Goal: Information Seeking & Learning: Stay updated

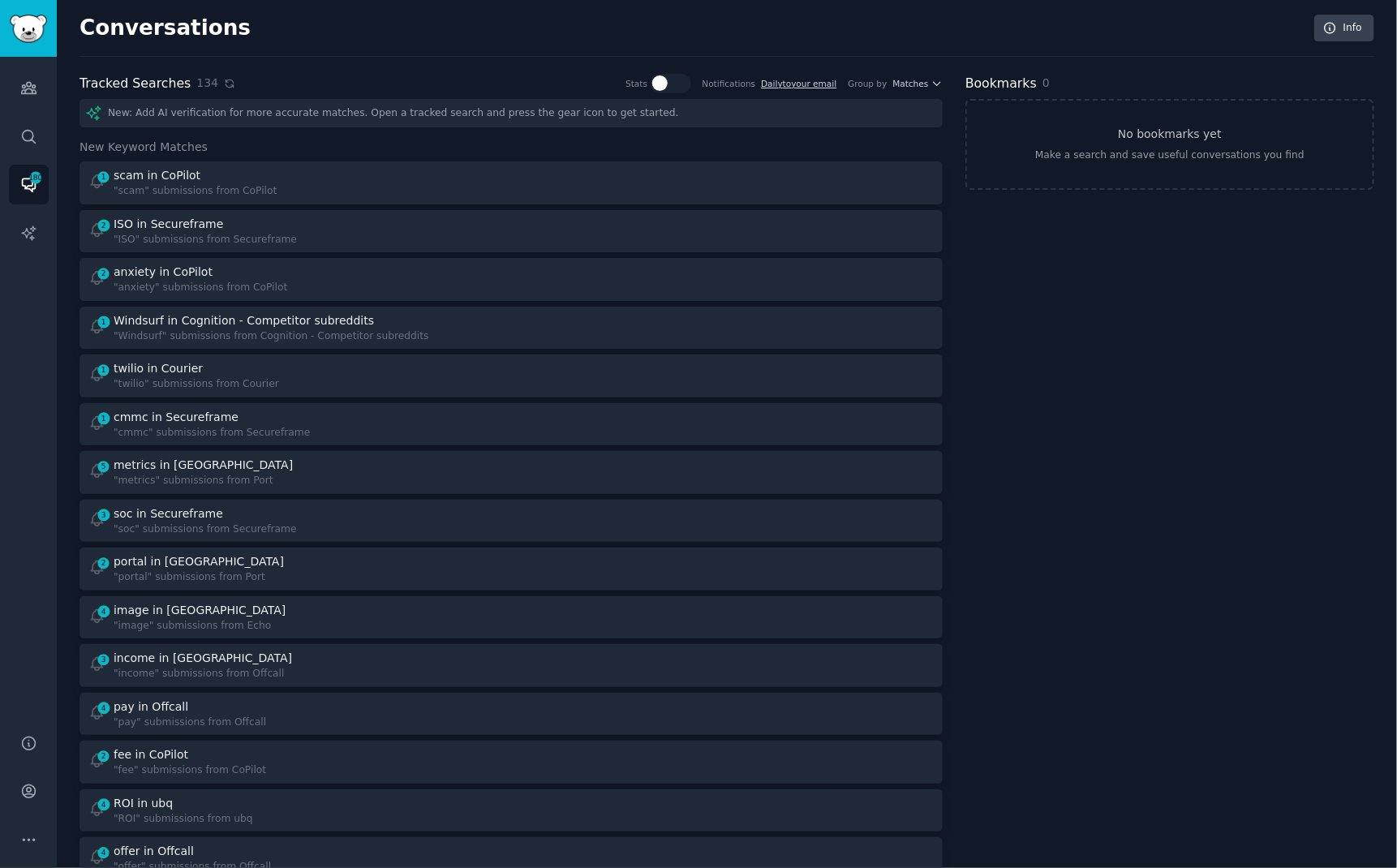
click at [224, 81] on icon at bounding box center [229, 83] width 12 height 12
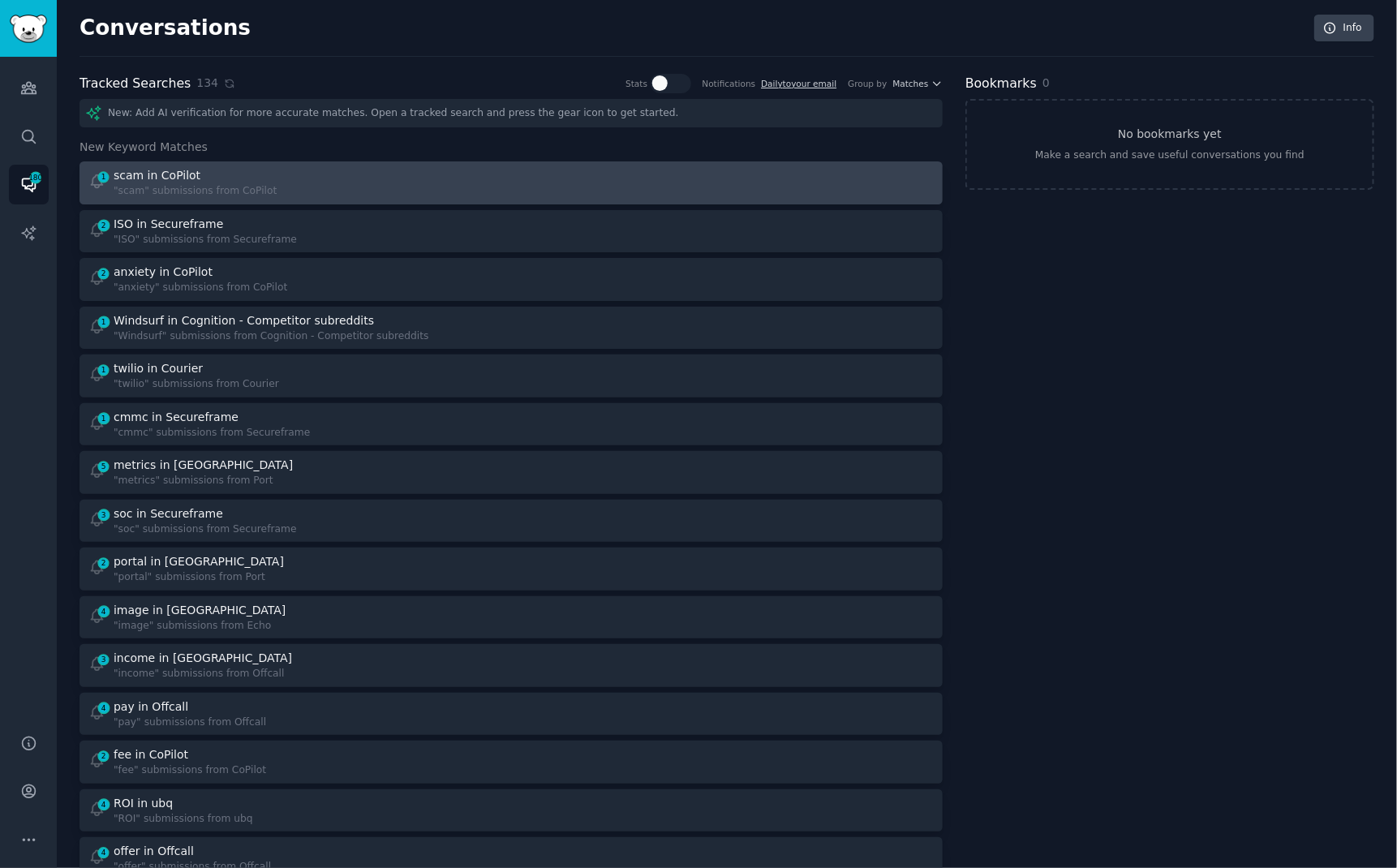
click at [195, 175] on div "scam in CoPilot" at bounding box center [196, 176] width 163 height 17
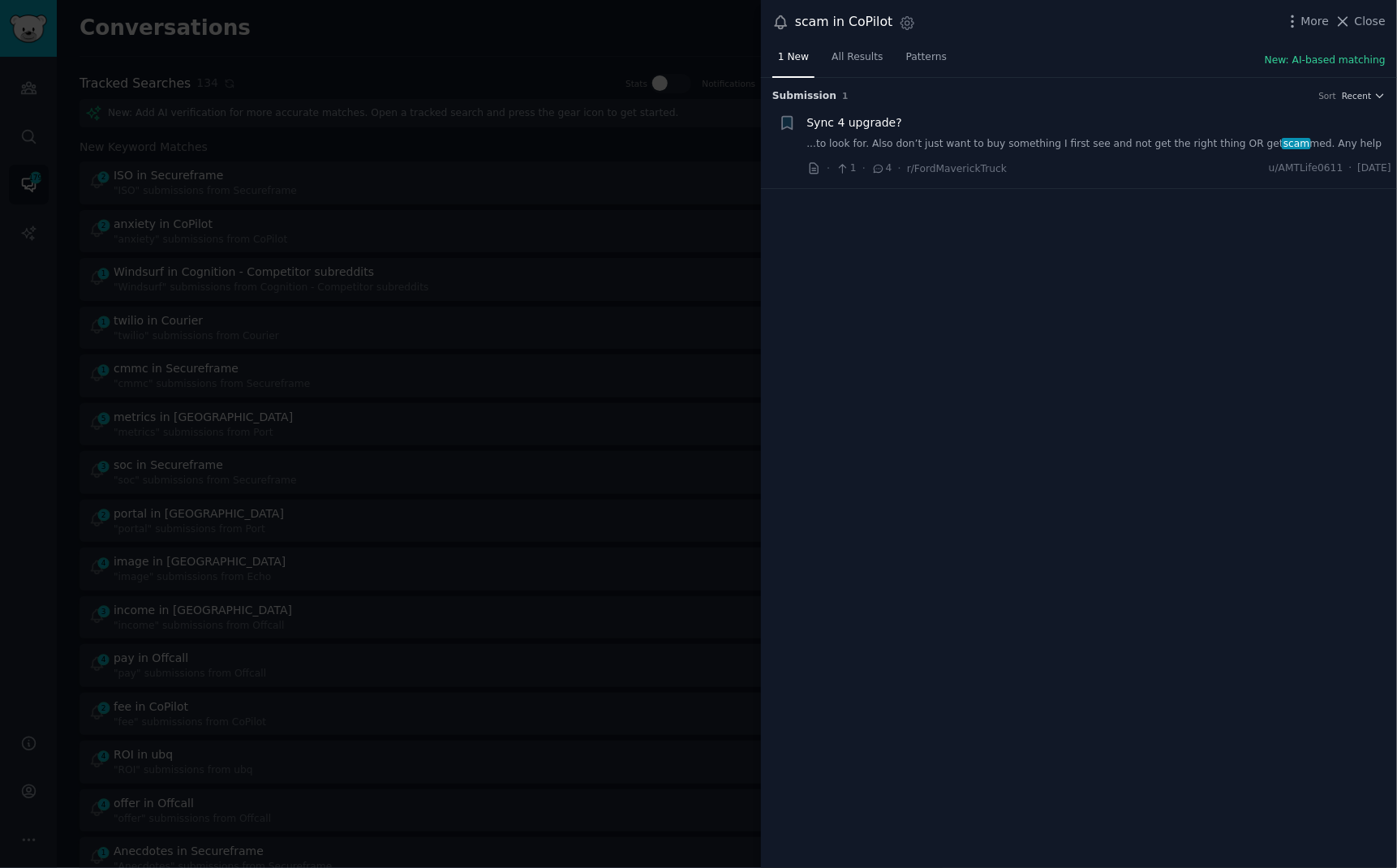
click at [1372, 8] on div "scam in CoPilot Settings More Close" at bounding box center [1078, 22] width 636 height 45
click at [566, 25] on div at bounding box center [698, 434] width 1397 height 868
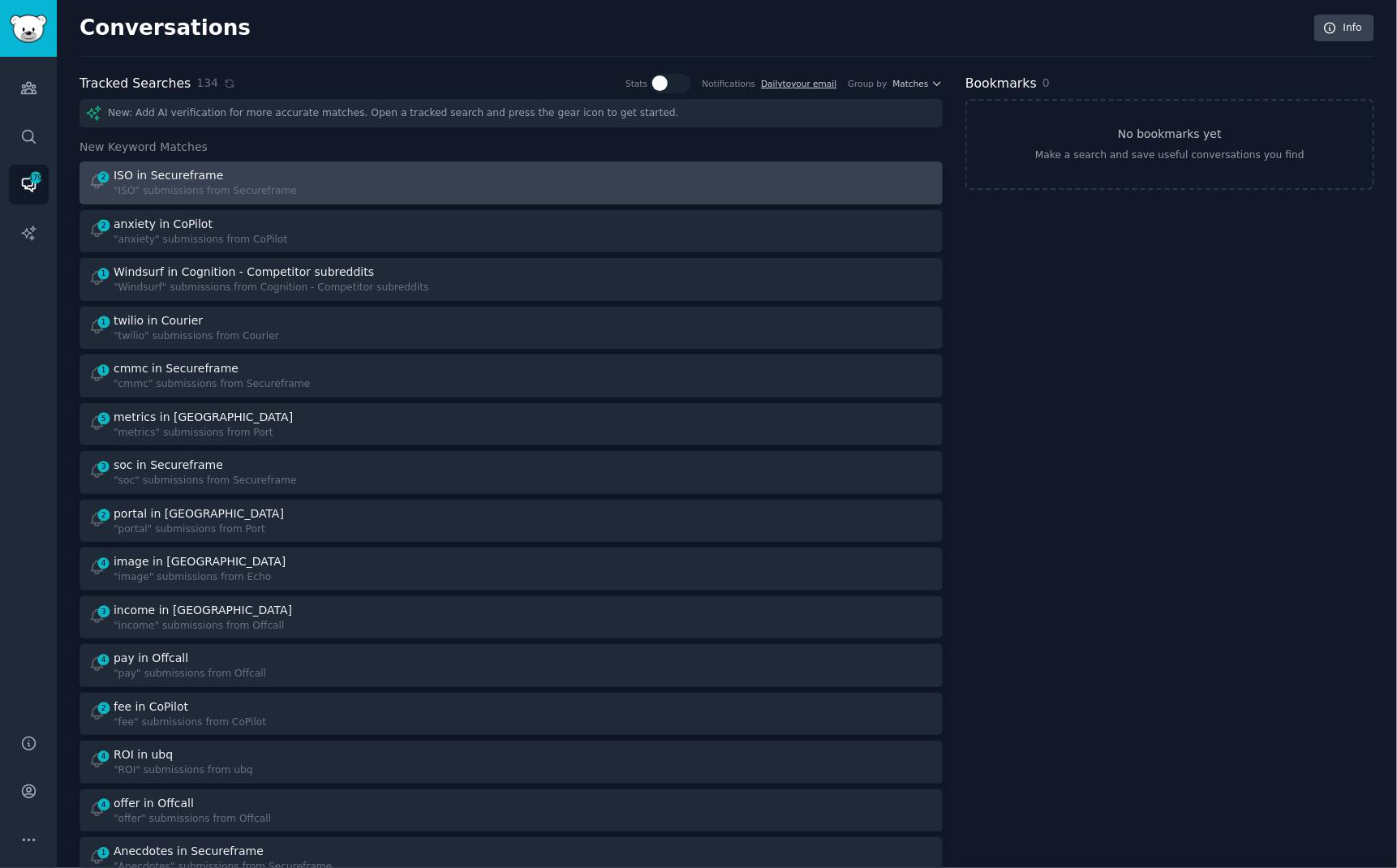
click at [279, 172] on div "ISO in Secureframe" at bounding box center [205, 176] width 183 height 17
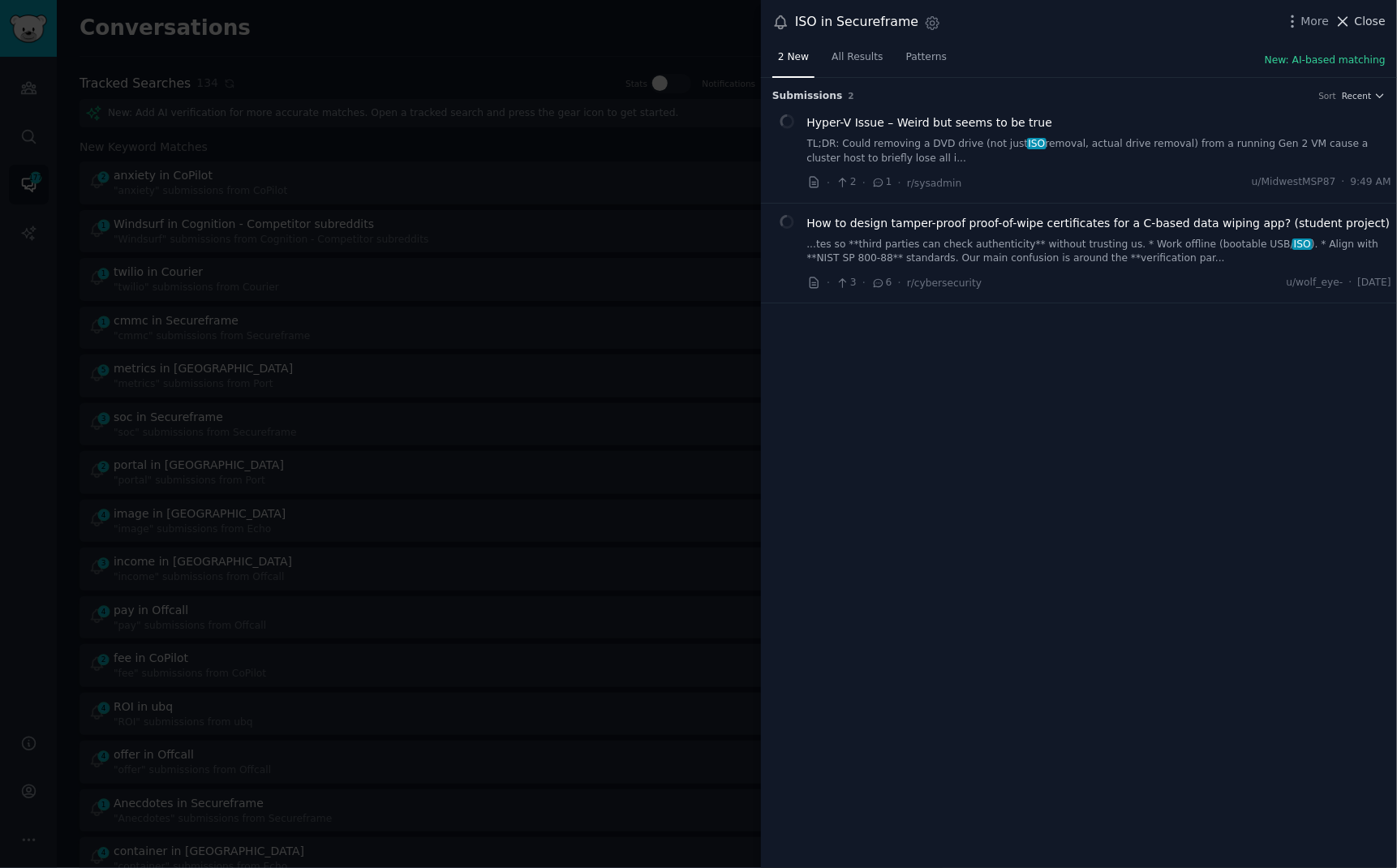
click at [1365, 21] on span "Close" at bounding box center [1370, 21] width 31 height 17
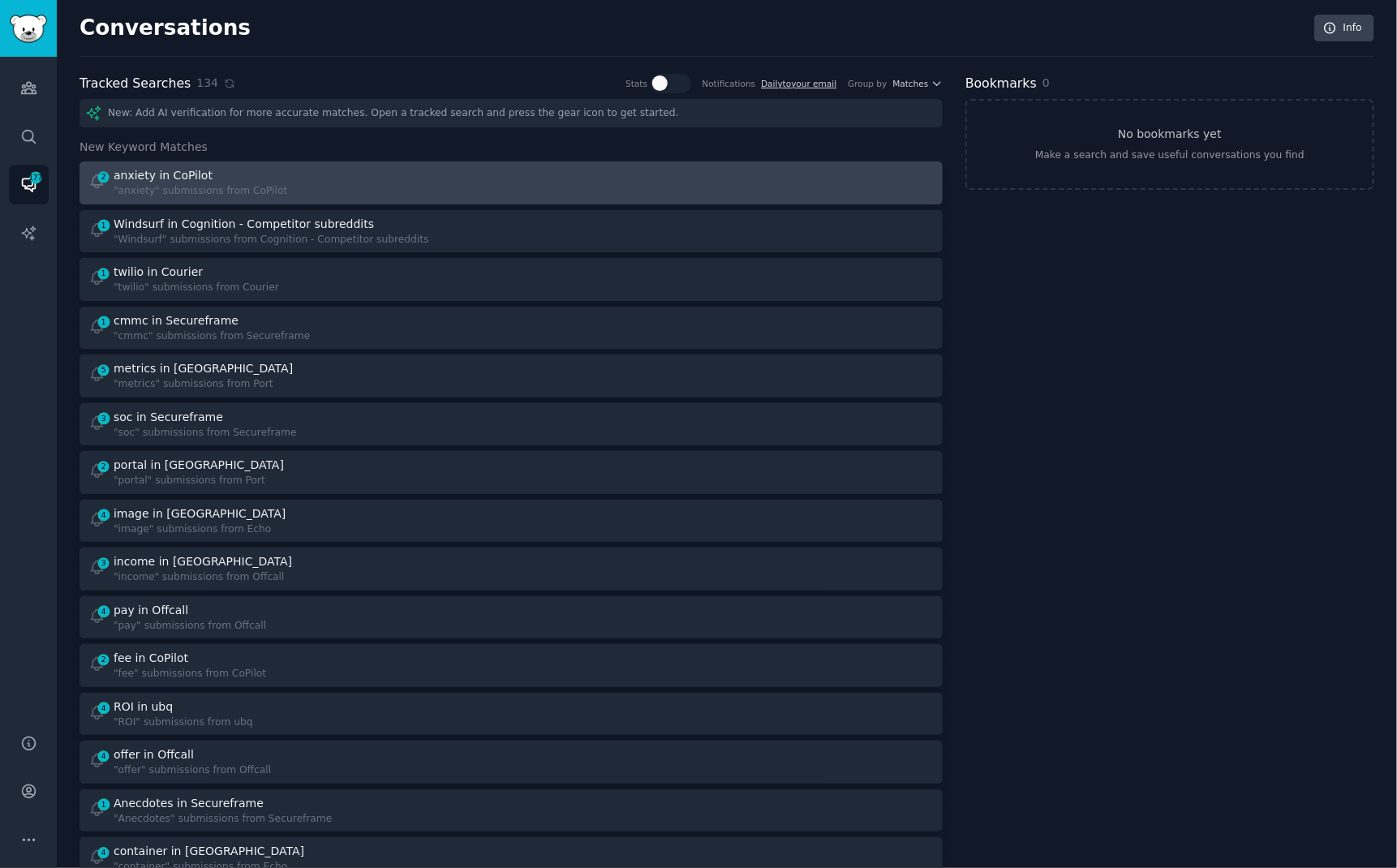
click at [404, 174] on div "2 anxiety in CoPilot "anxiety" submissions from CoPilot" at bounding box center [294, 183] width 412 height 31
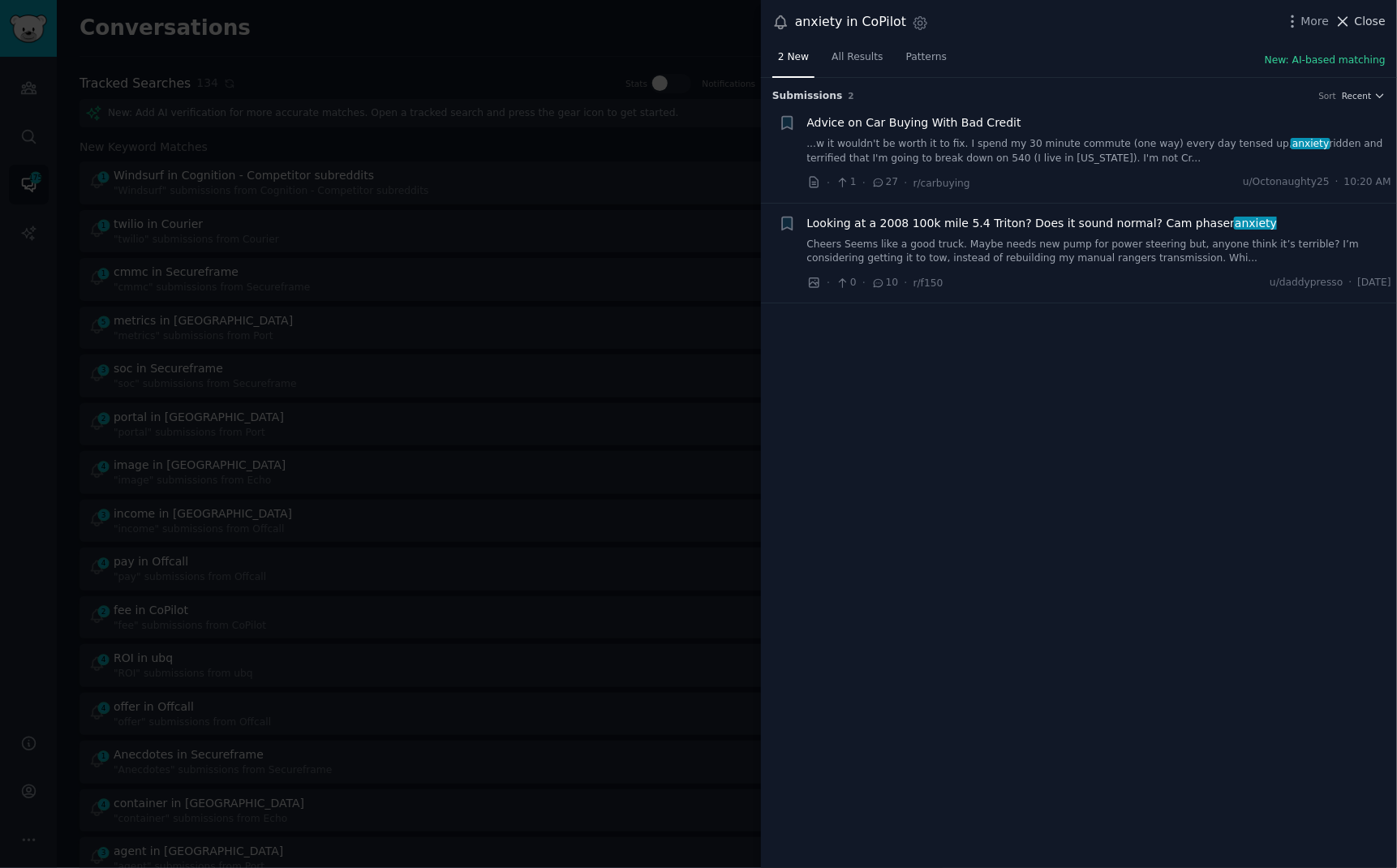
click at [1371, 19] on span "Close" at bounding box center [1370, 21] width 31 height 17
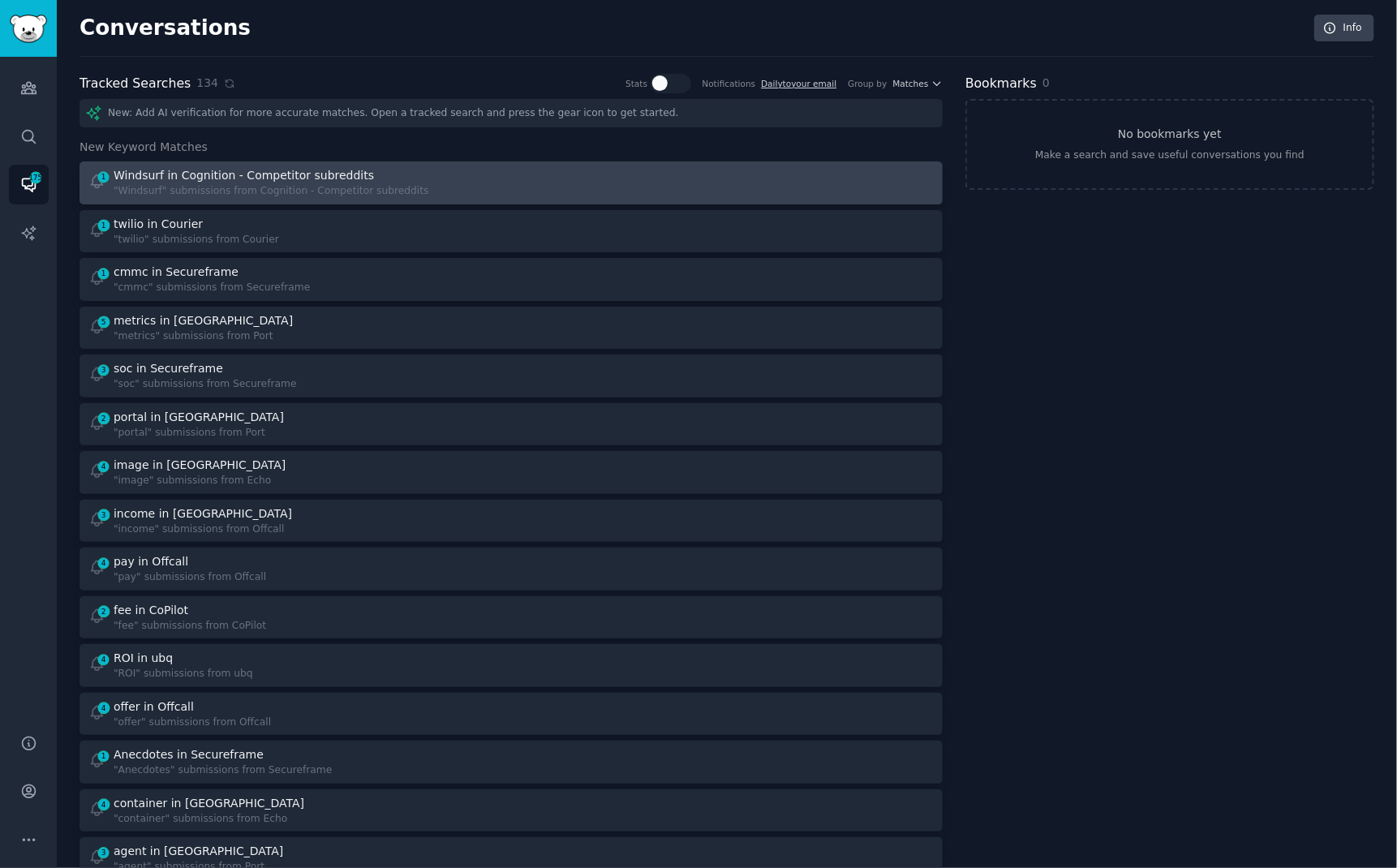
click at [269, 177] on div "Windsurf in Cognition - Competitor subreddits" at bounding box center [244, 176] width 261 height 17
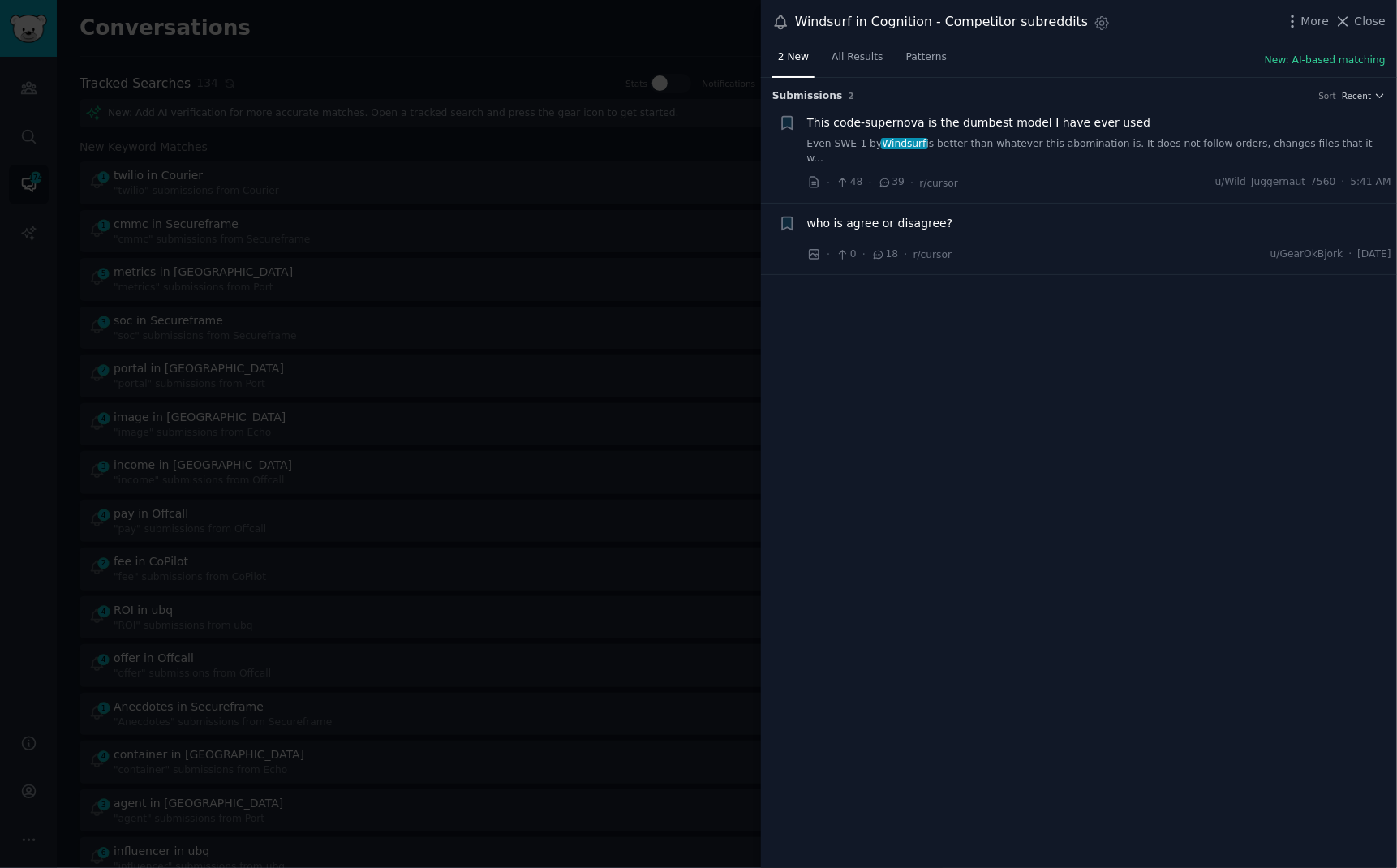
click at [976, 144] on link "Even SWE-1 by Windsurf is better than whatever this abomination is. It does not…" at bounding box center [1099, 151] width 585 height 28
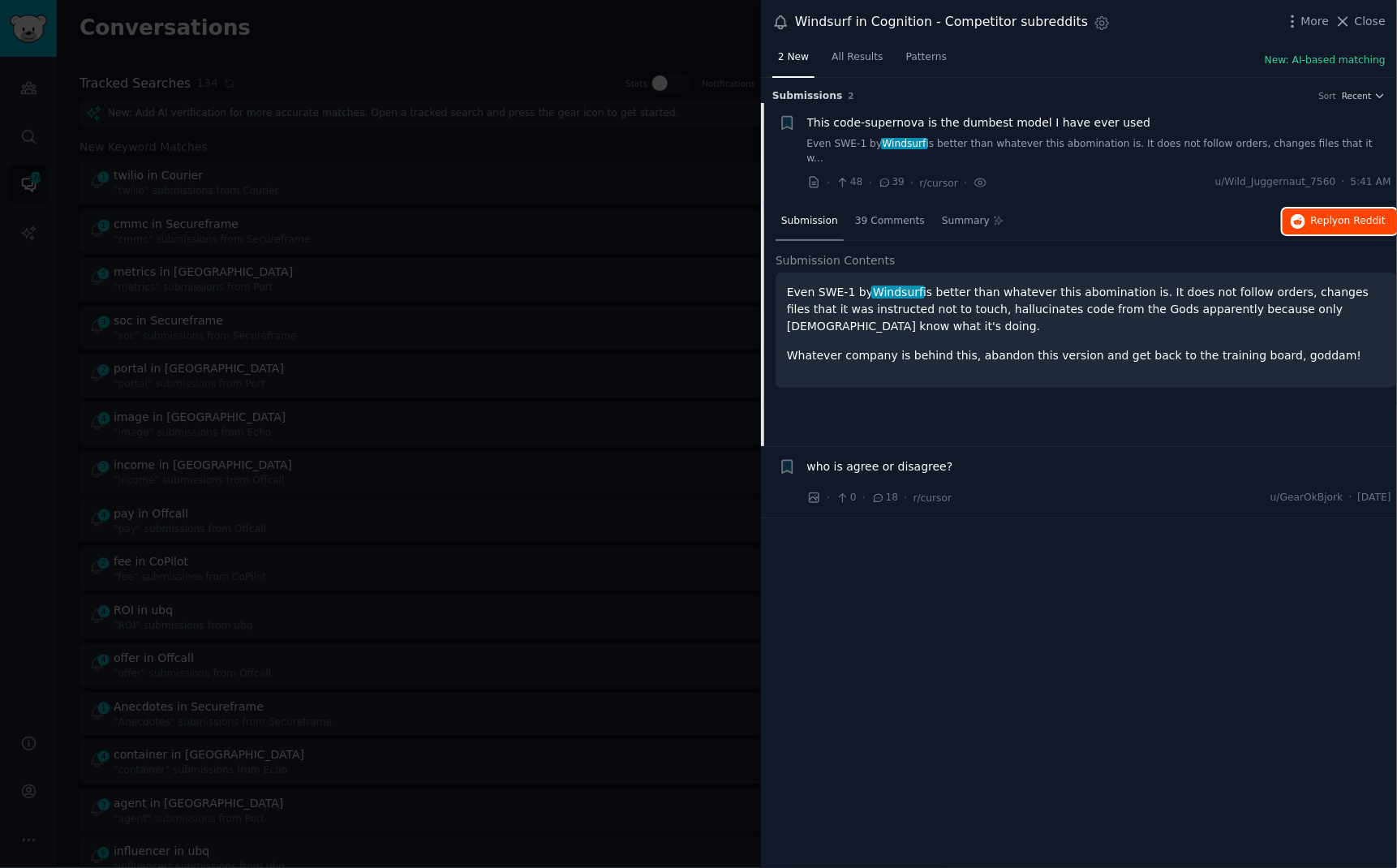
click at [1311, 215] on span "Reply on Reddit" at bounding box center [1348, 222] width 74 height 15
click at [576, 25] on div at bounding box center [698, 434] width 1397 height 868
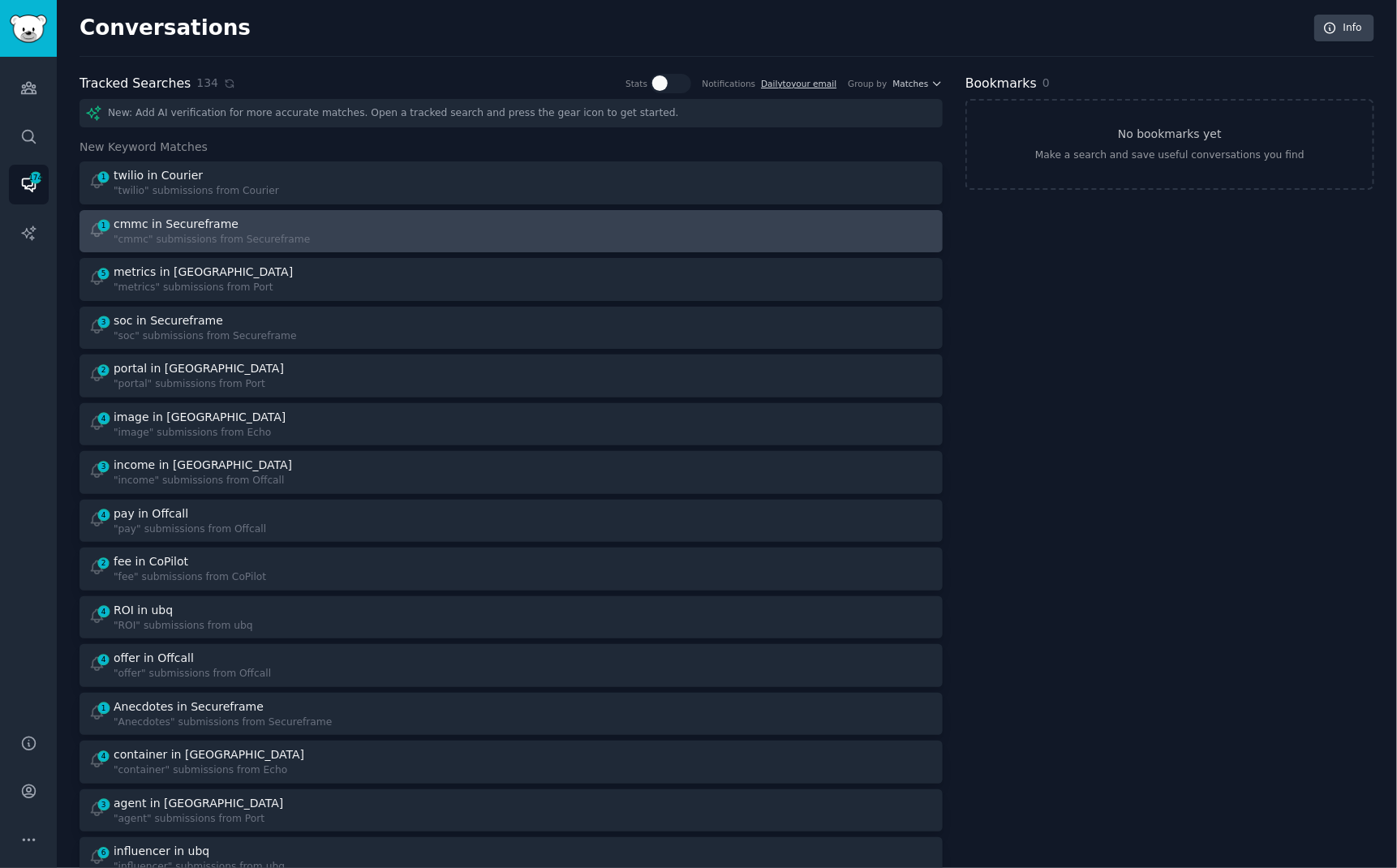
click at [454, 224] on div "1 cmmc in Secureframe "cmmc" submissions from Secureframe" at bounding box center [294, 231] width 412 height 31
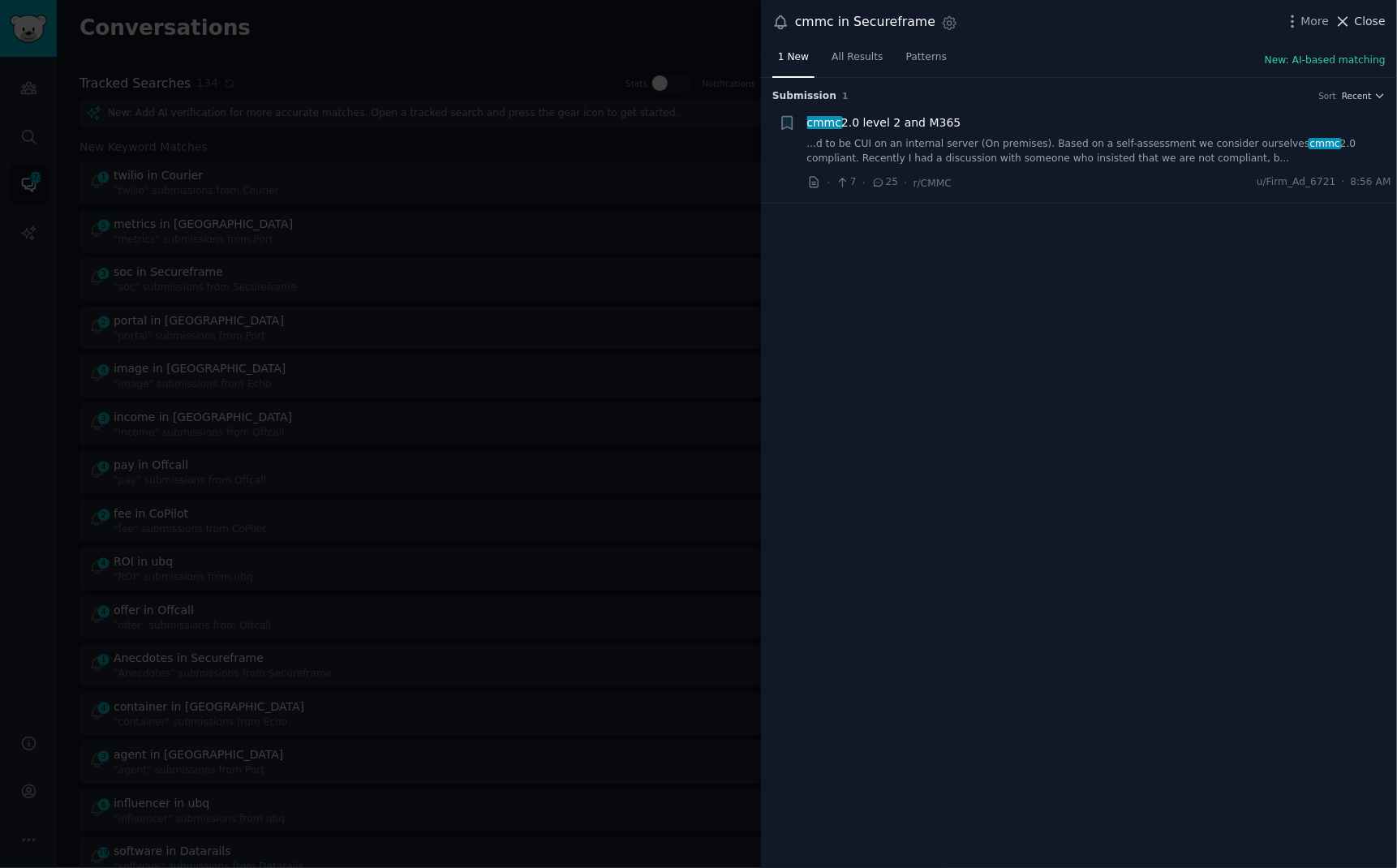
click at [1352, 26] on icon at bounding box center [1343, 21] width 17 height 17
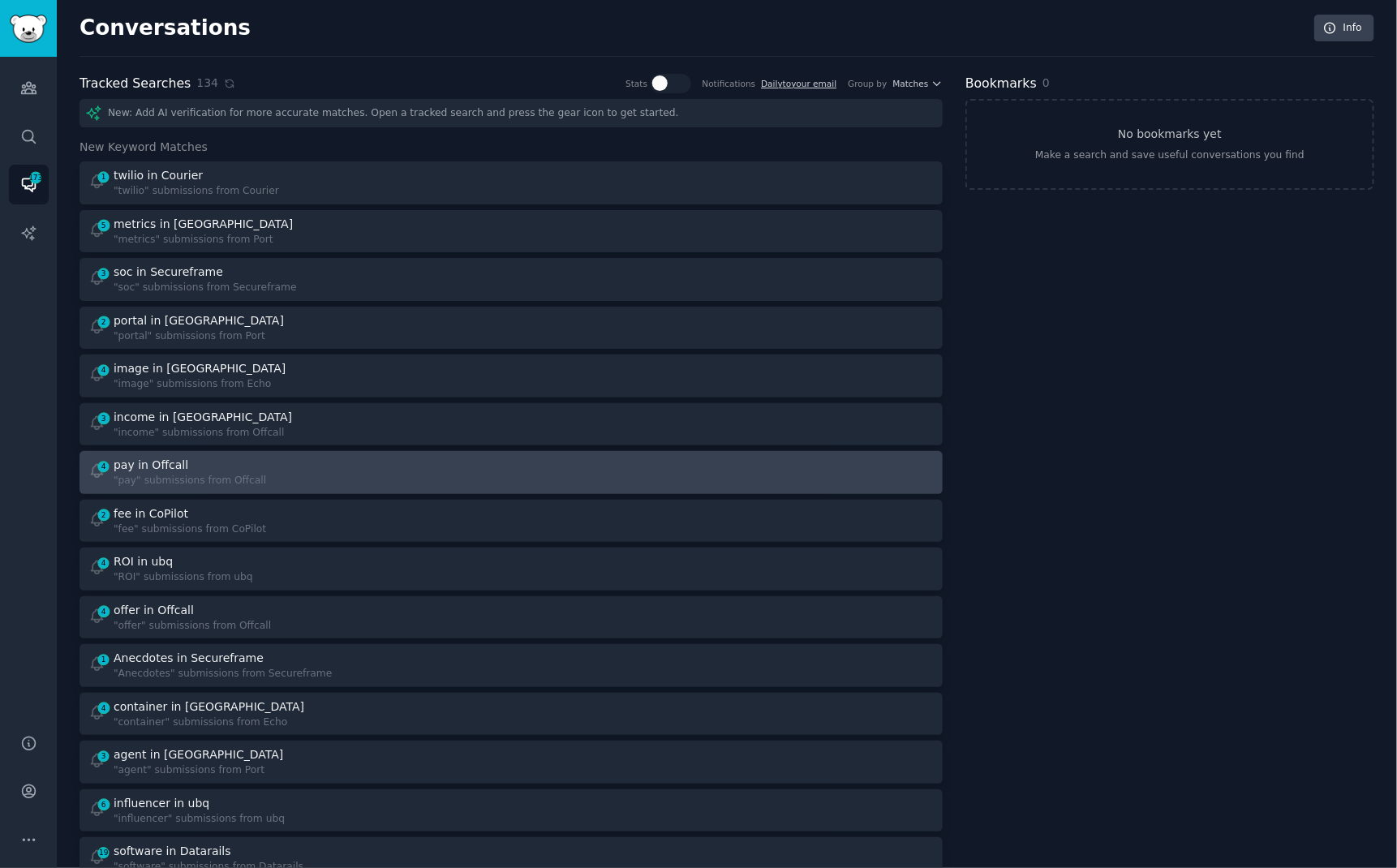
click at [219, 480] on div ""pay" submissions from Offcall" at bounding box center [190, 481] width 153 height 15
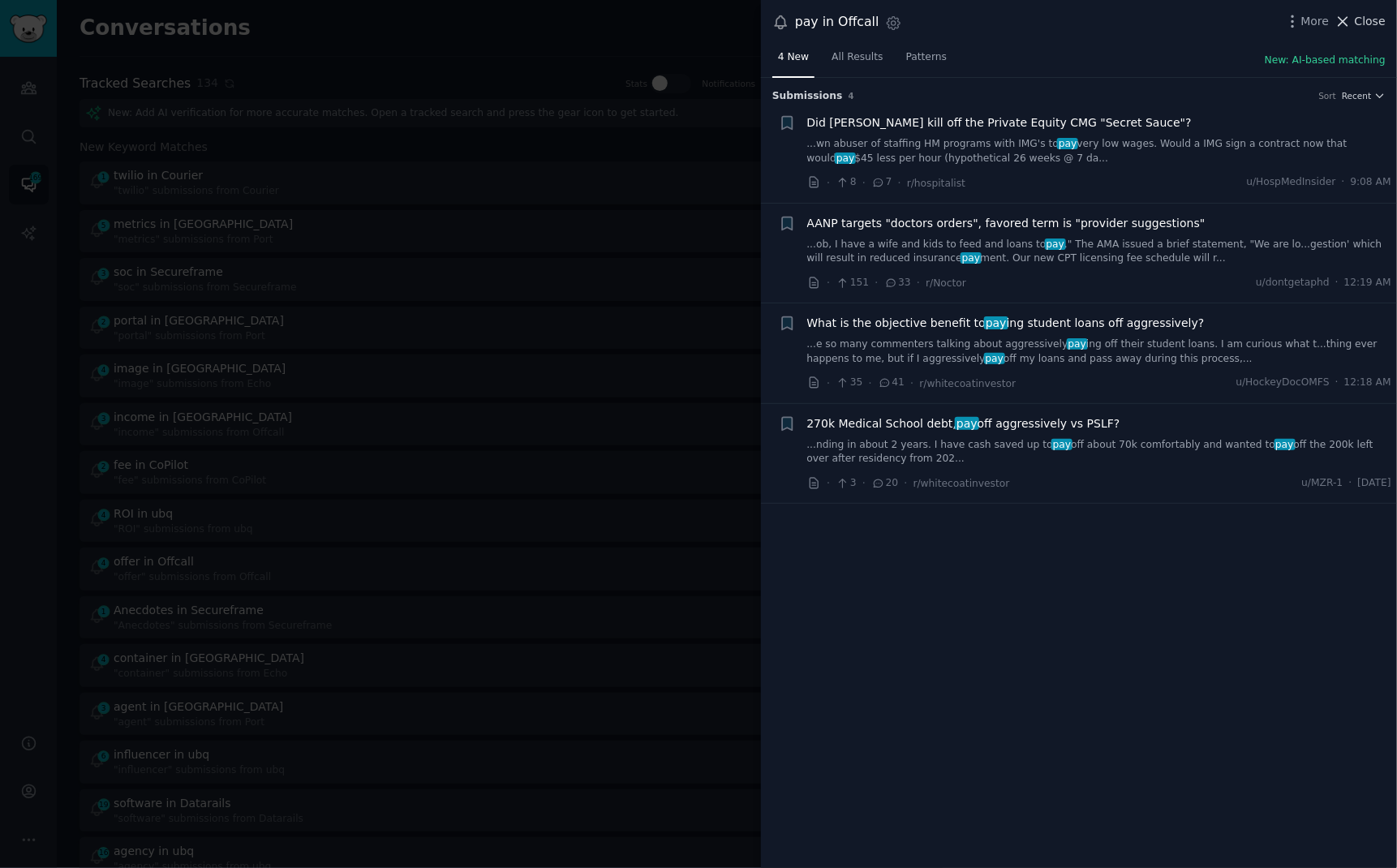
click at [1375, 21] on span "Close" at bounding box center [1370, 21] width 31 height 17
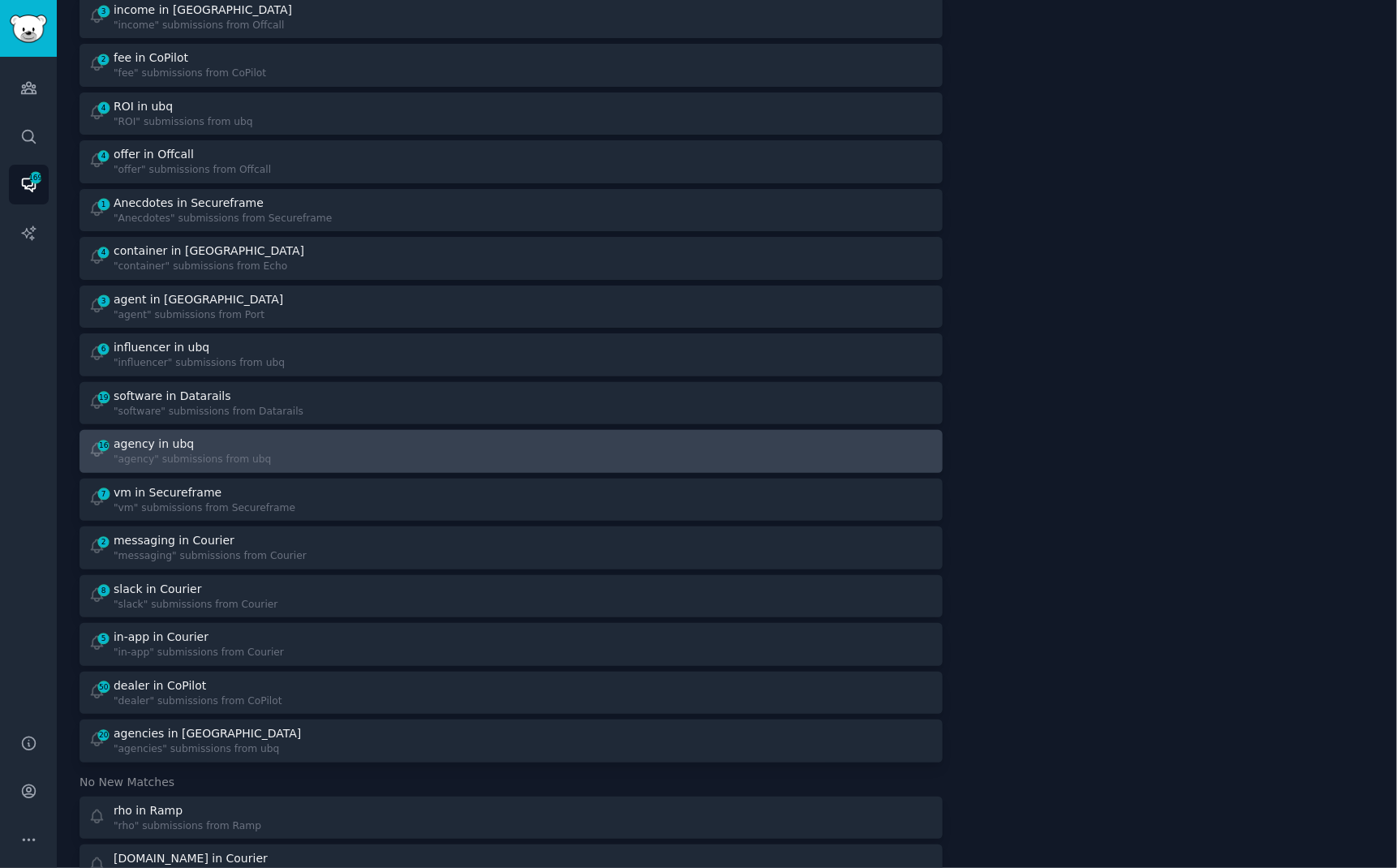
scroll to position [413, 0]
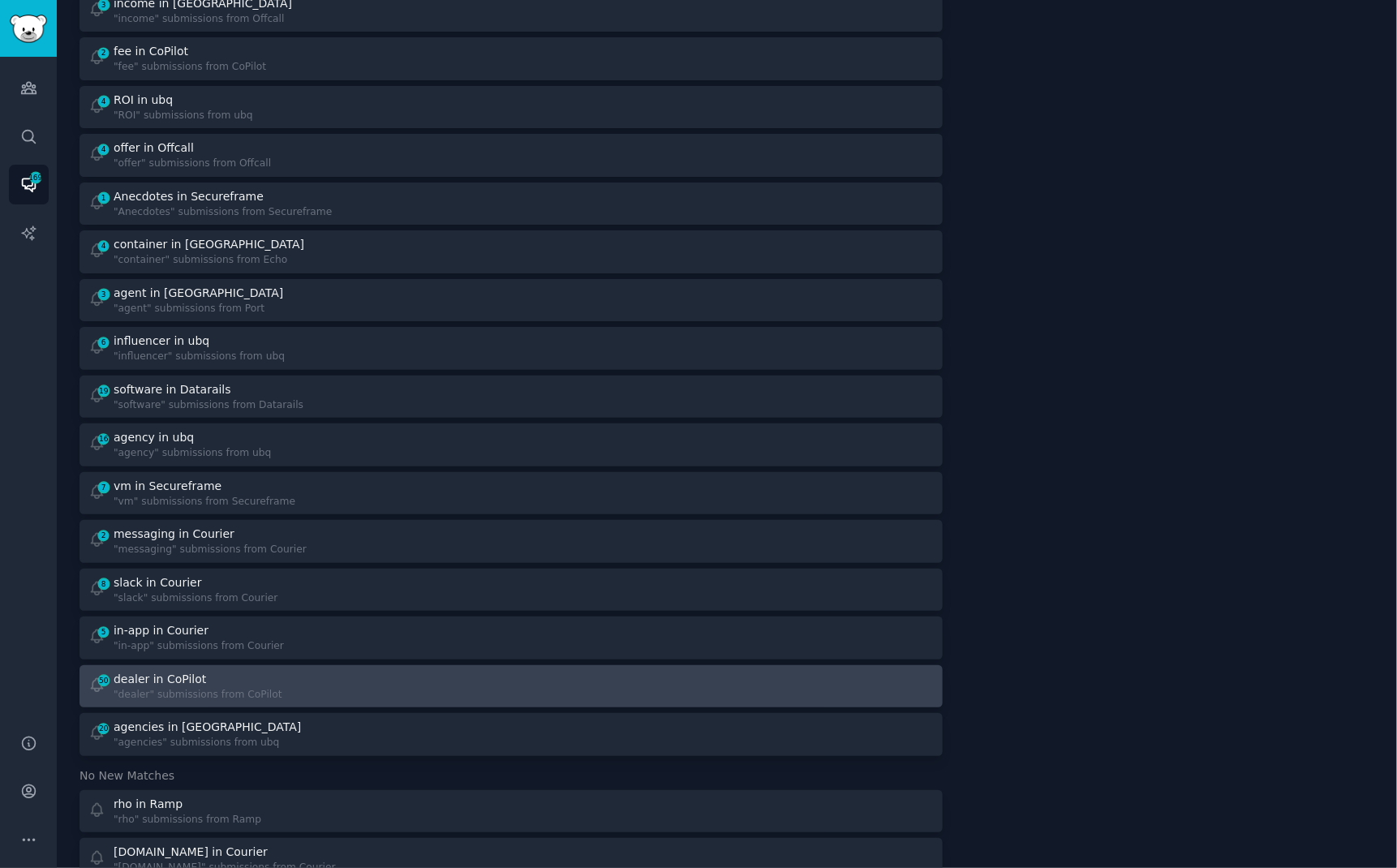
click at [229, 677] on div "dealer in CoPilot" at bounding box center [198, 679] width 168 height 17
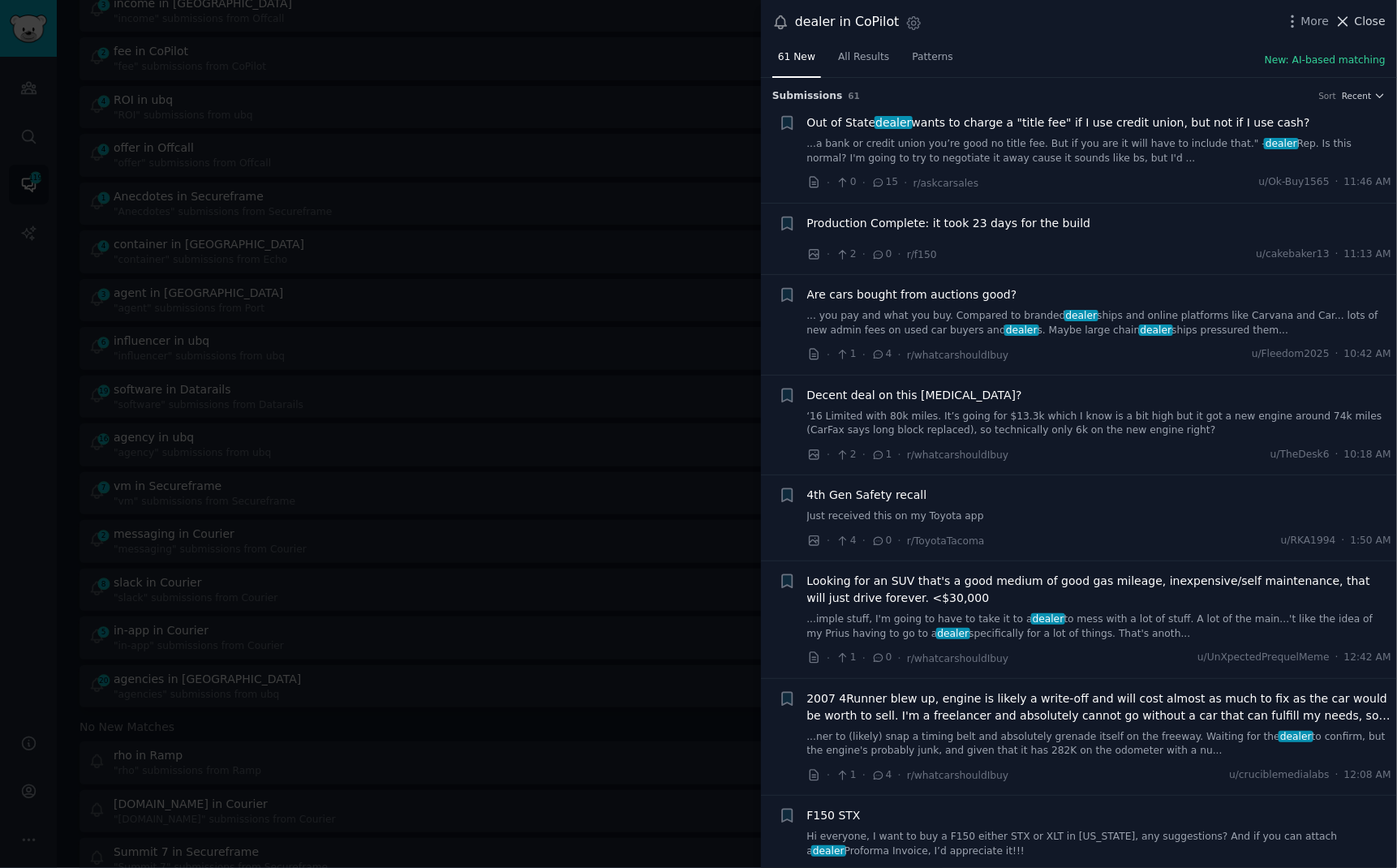
click at [1366, 23] on span "Close" at bounding box center [1370, 21] width 31 height 17
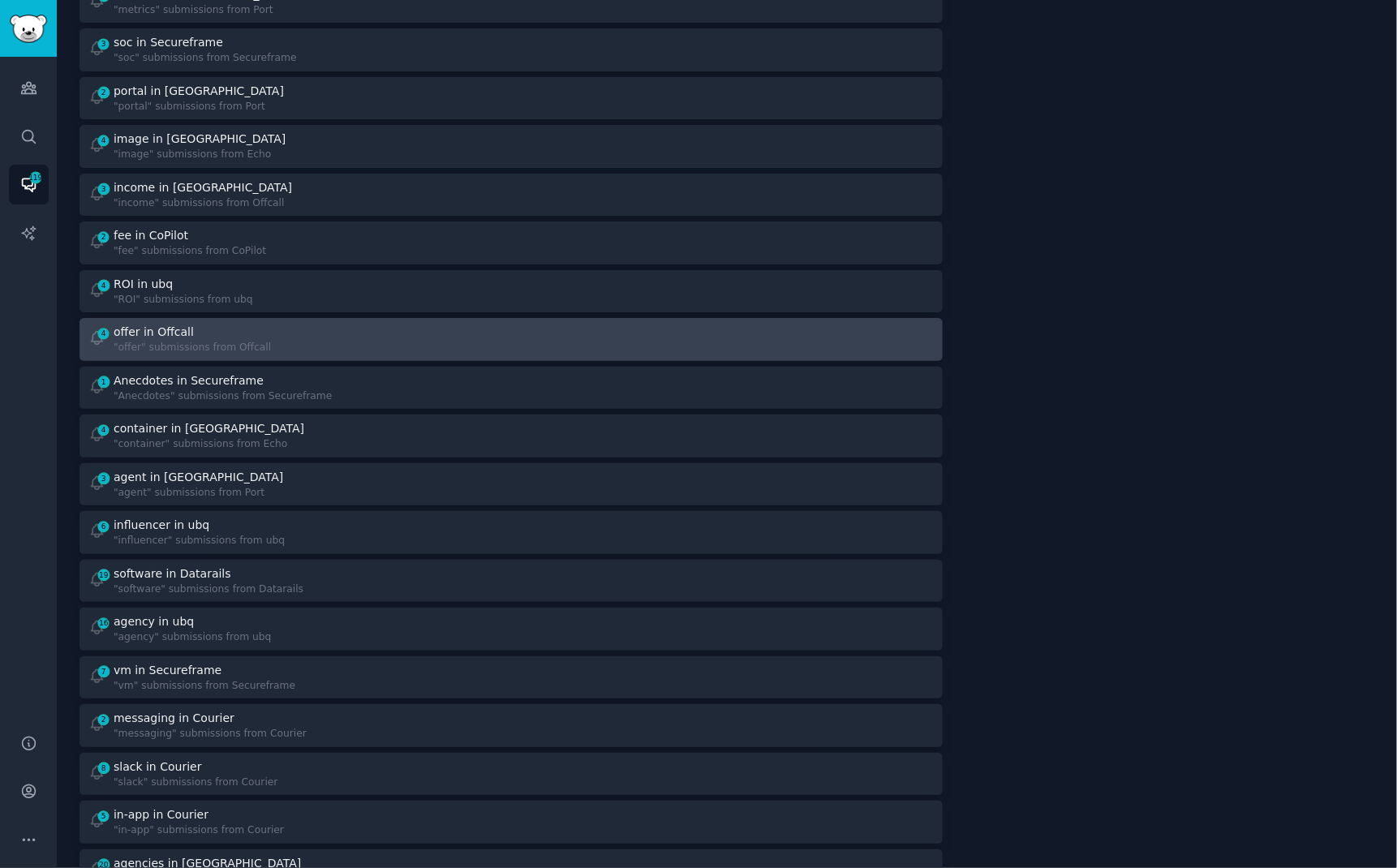
scroll to position [234, 0]
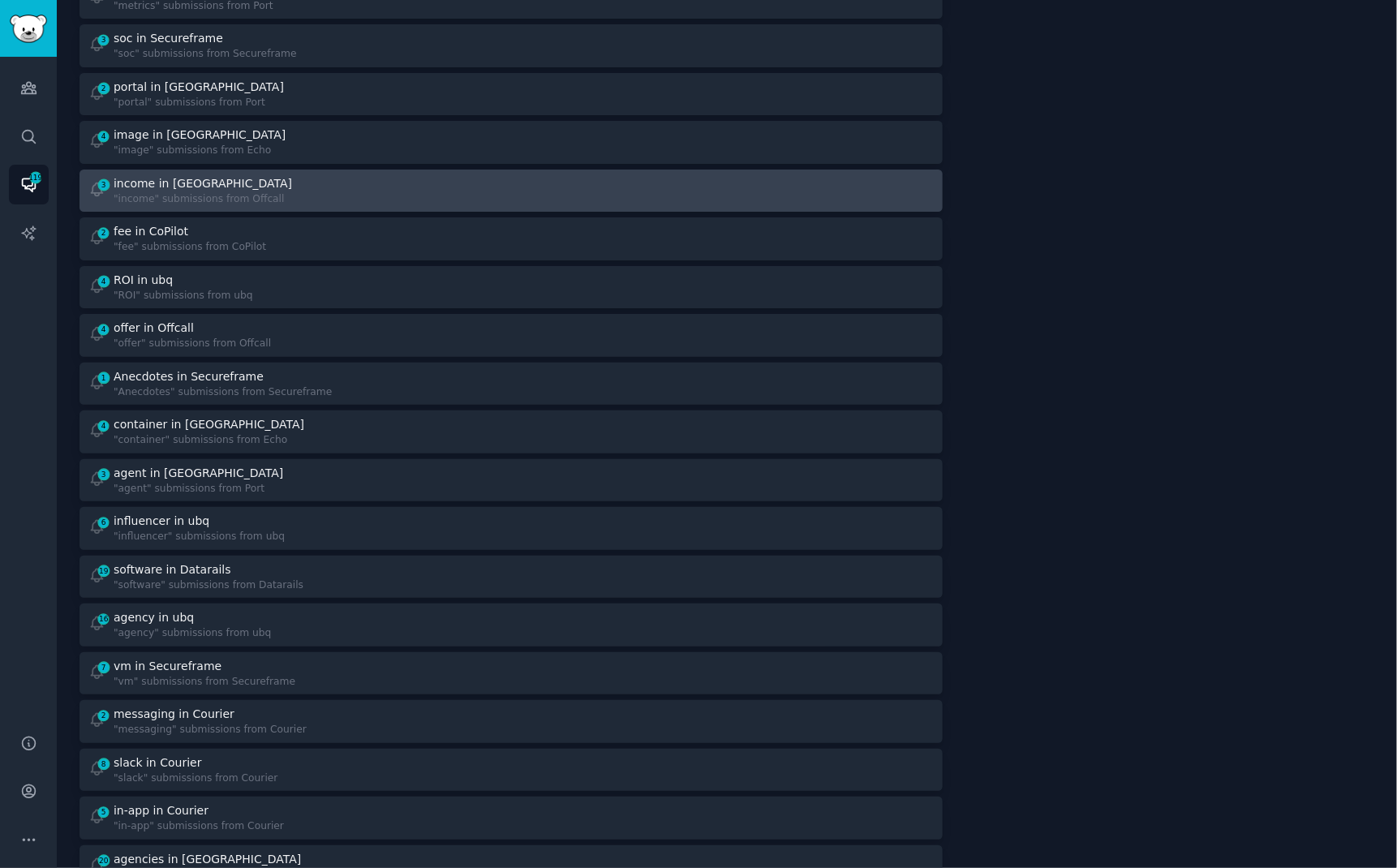
click at [252, 195] on div ""income" submissions from Offcall" at bounding box center [205, 200] width 182 height 15
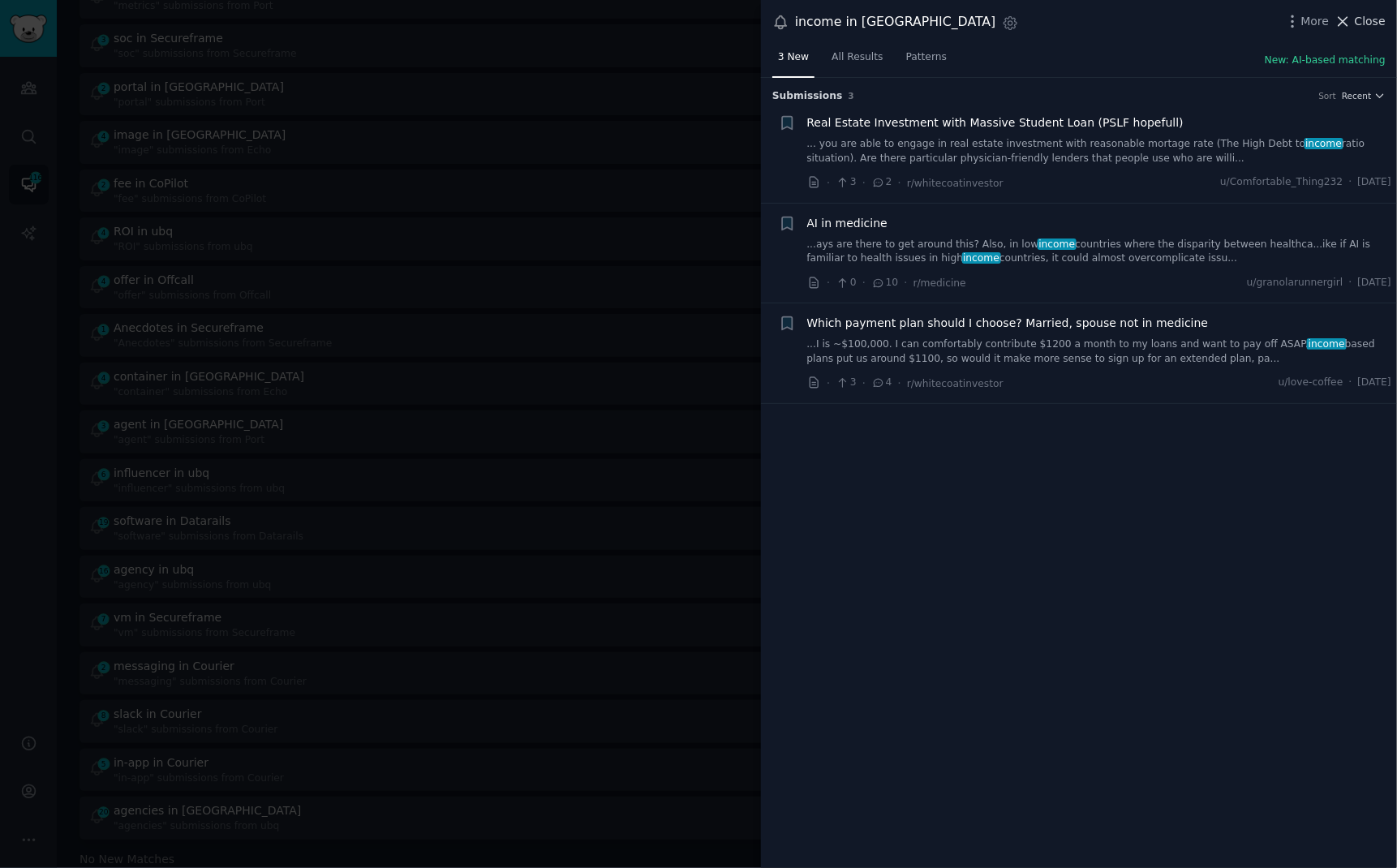
click at [1362, 24] on span "Close" at bounding box center [1370, 21] width 31 height 17
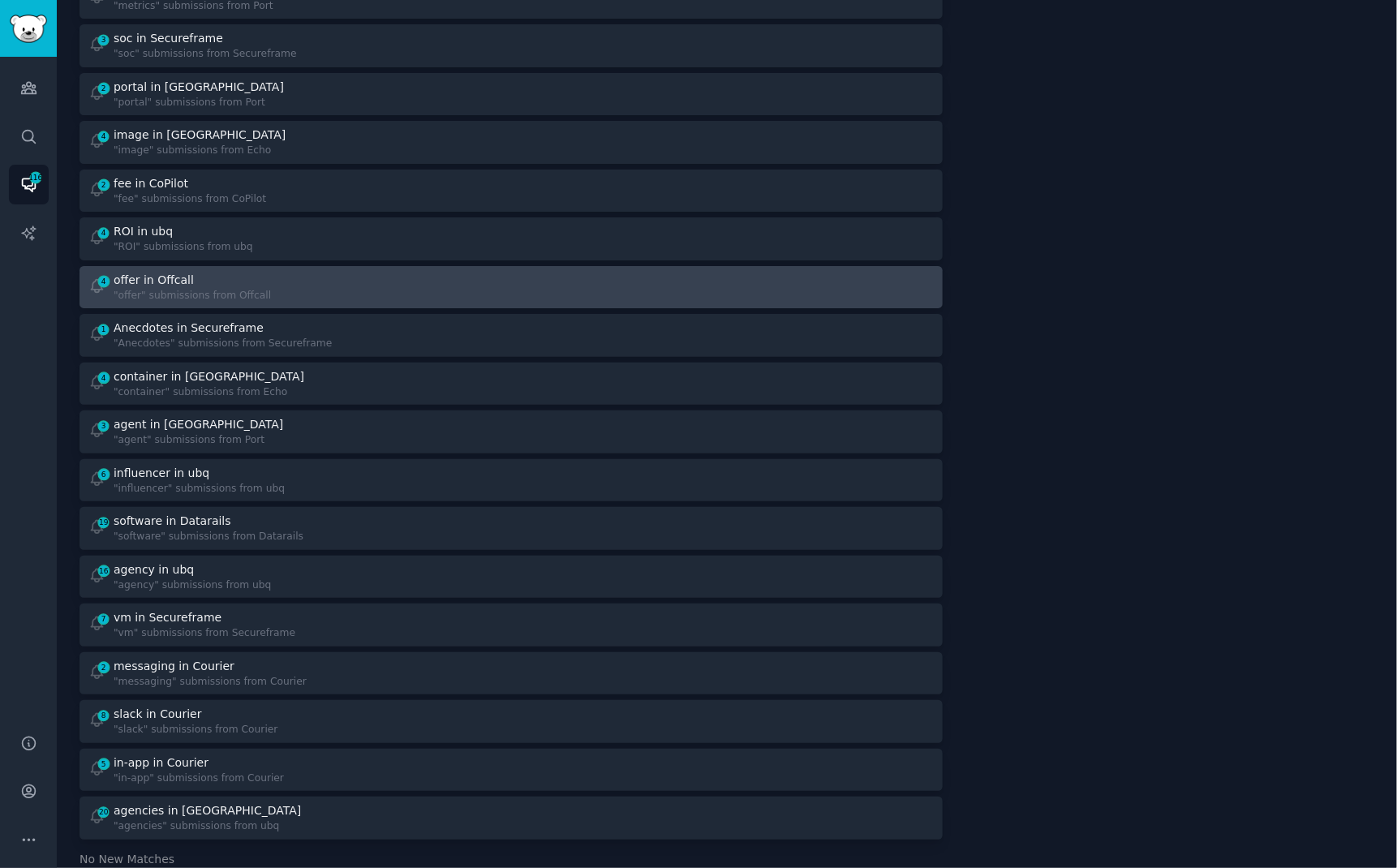
click at [158, 275] on div "offer in Offcall" at bounding box center [153, 280] width 80 height 17
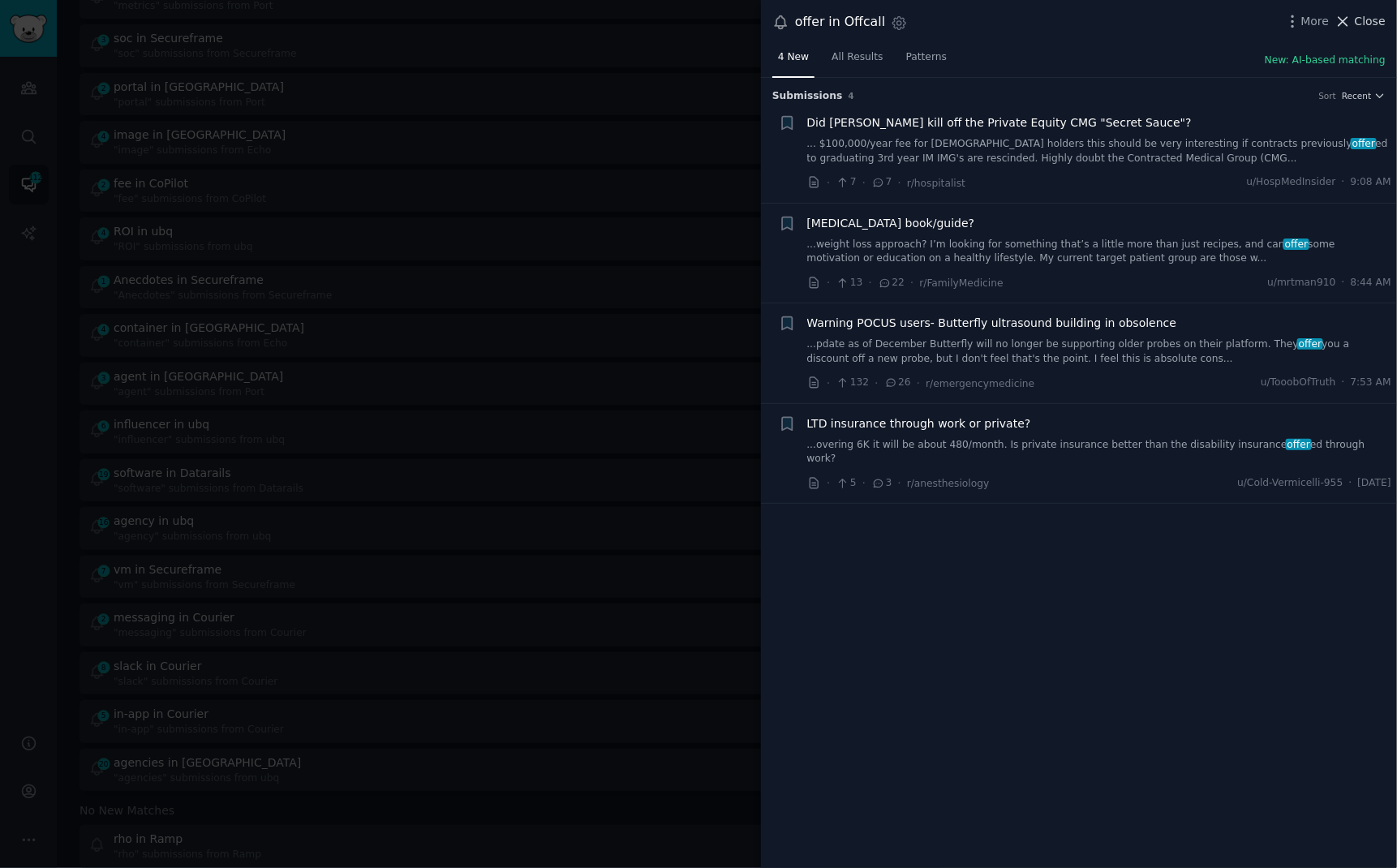
click at [1348, 21] on icon at bounding box center [1343, 21] width 17 height 17
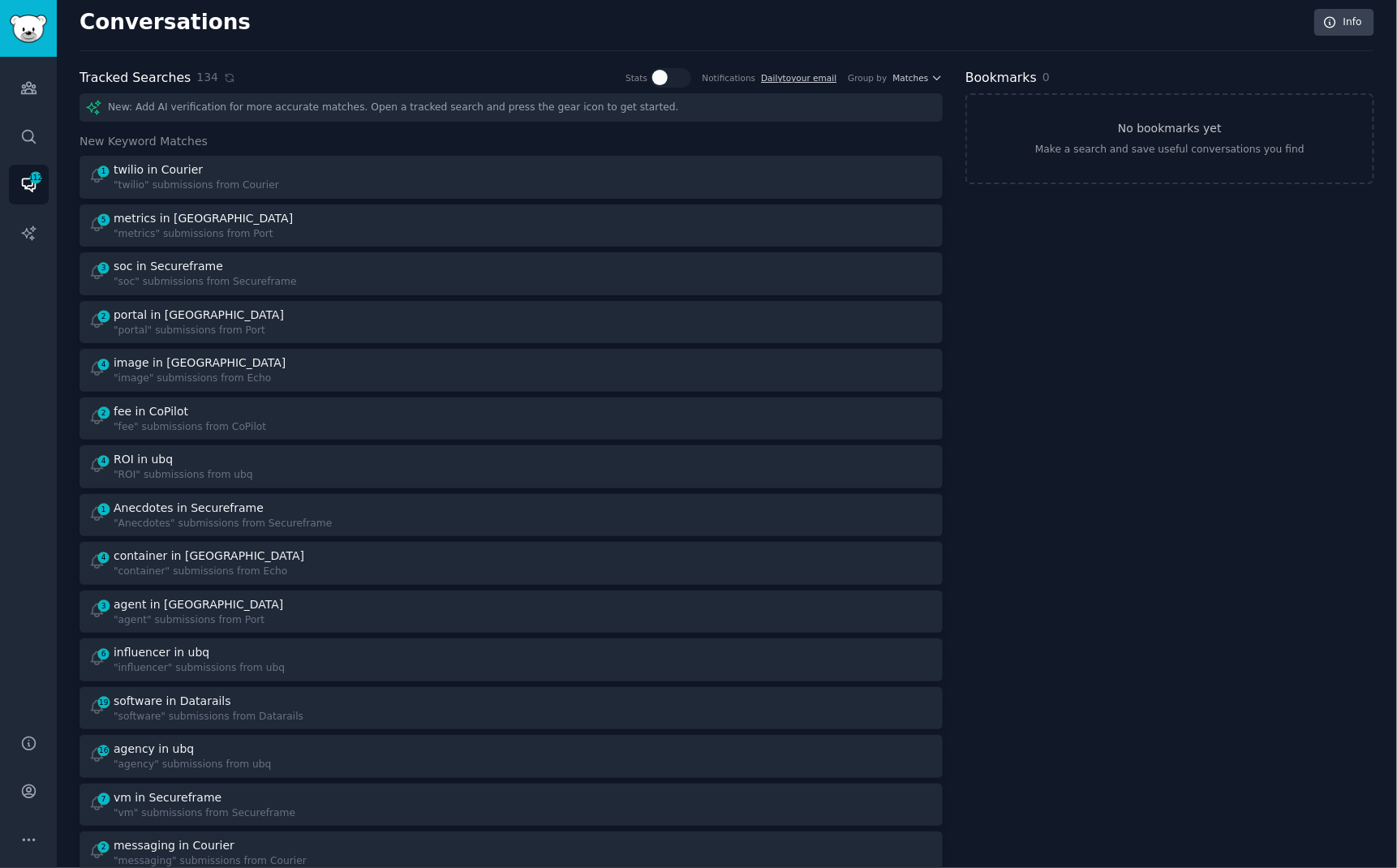
scroll to position [10, 0]
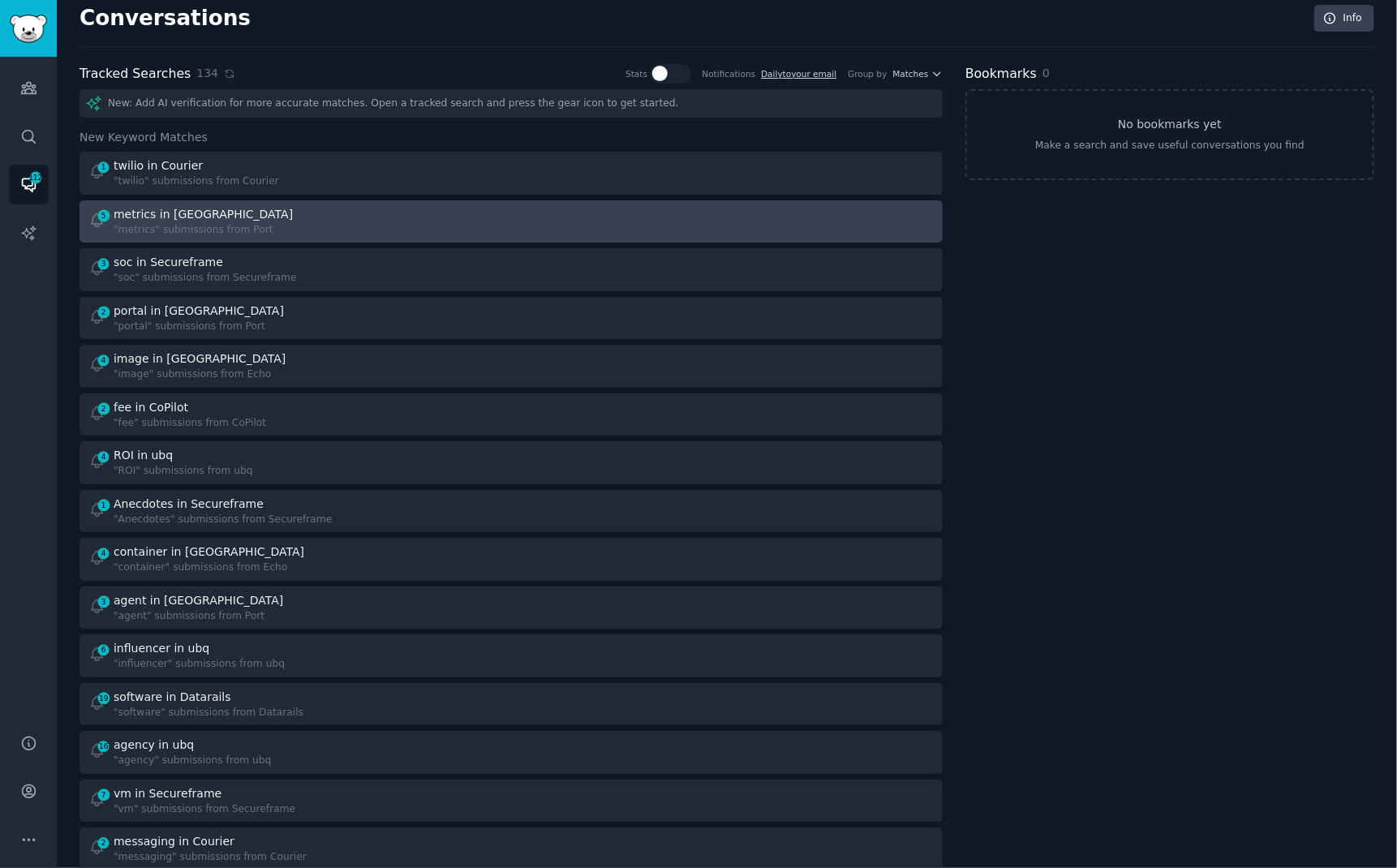
click at [262, 212] on div "metrics in [GEOGRAPHIC_DATA]" at bounding box center [205, 215] width 182 height 17
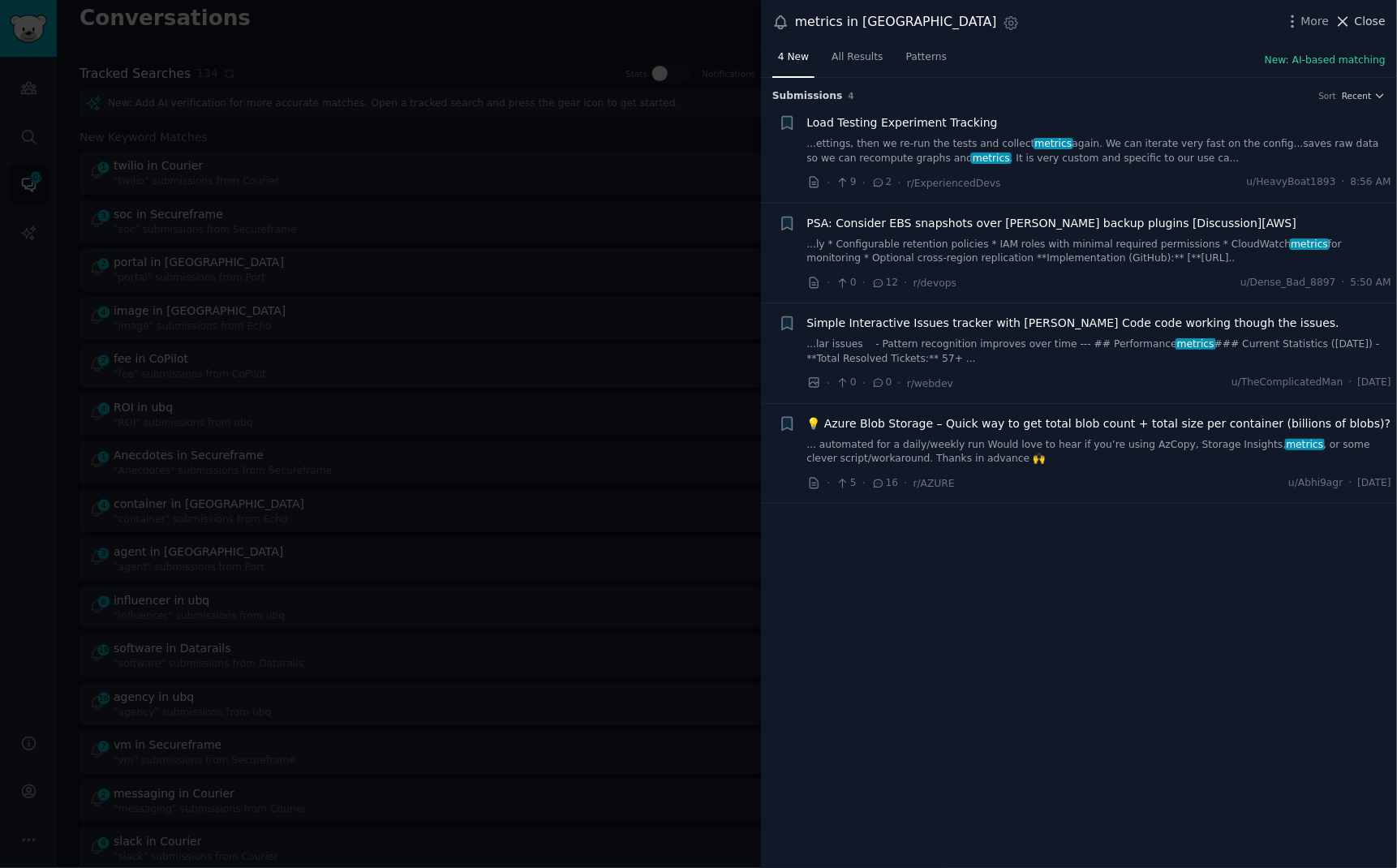
click at [1354, 16] on button "Close" at bounding box center [1360, 21] width 51 height 17
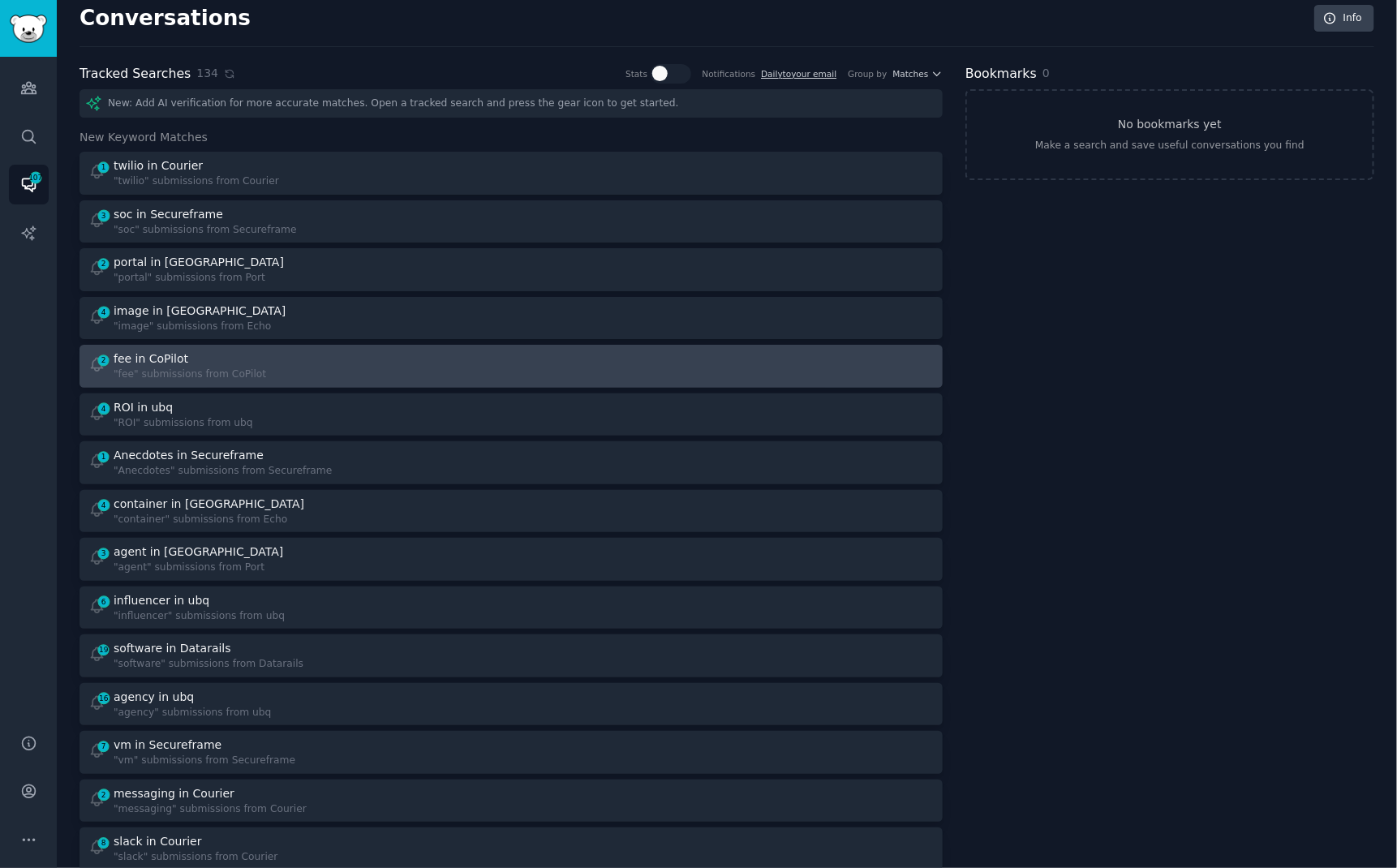
click at [347, 365] on div "2 fee in CoPilot "fee" submissions from CoPilot" at bounding box center [294, 366] width 412 height 31
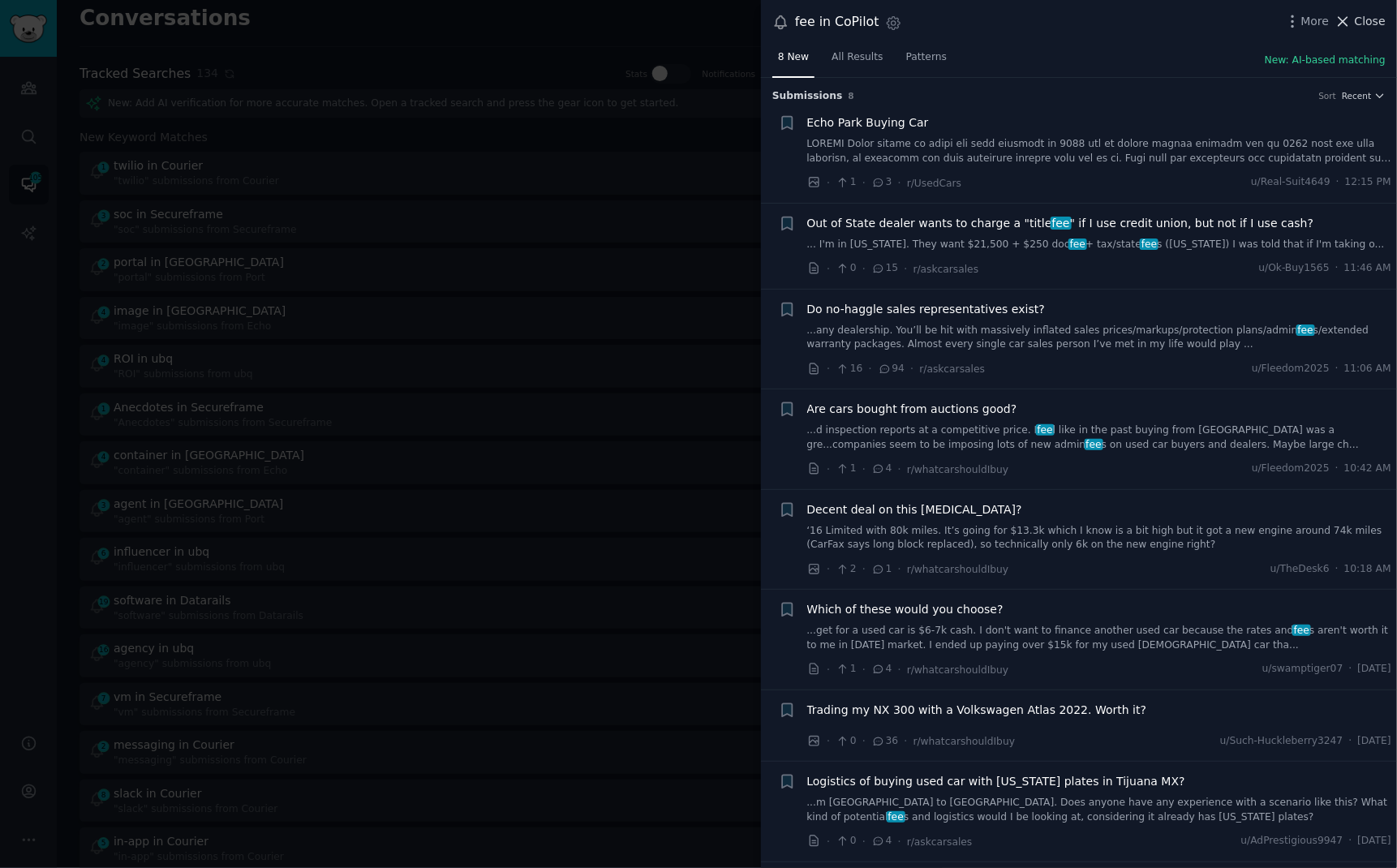
click at [1369, 18] on span "Close" at bounding box center [1370, 21] width 31 height 17
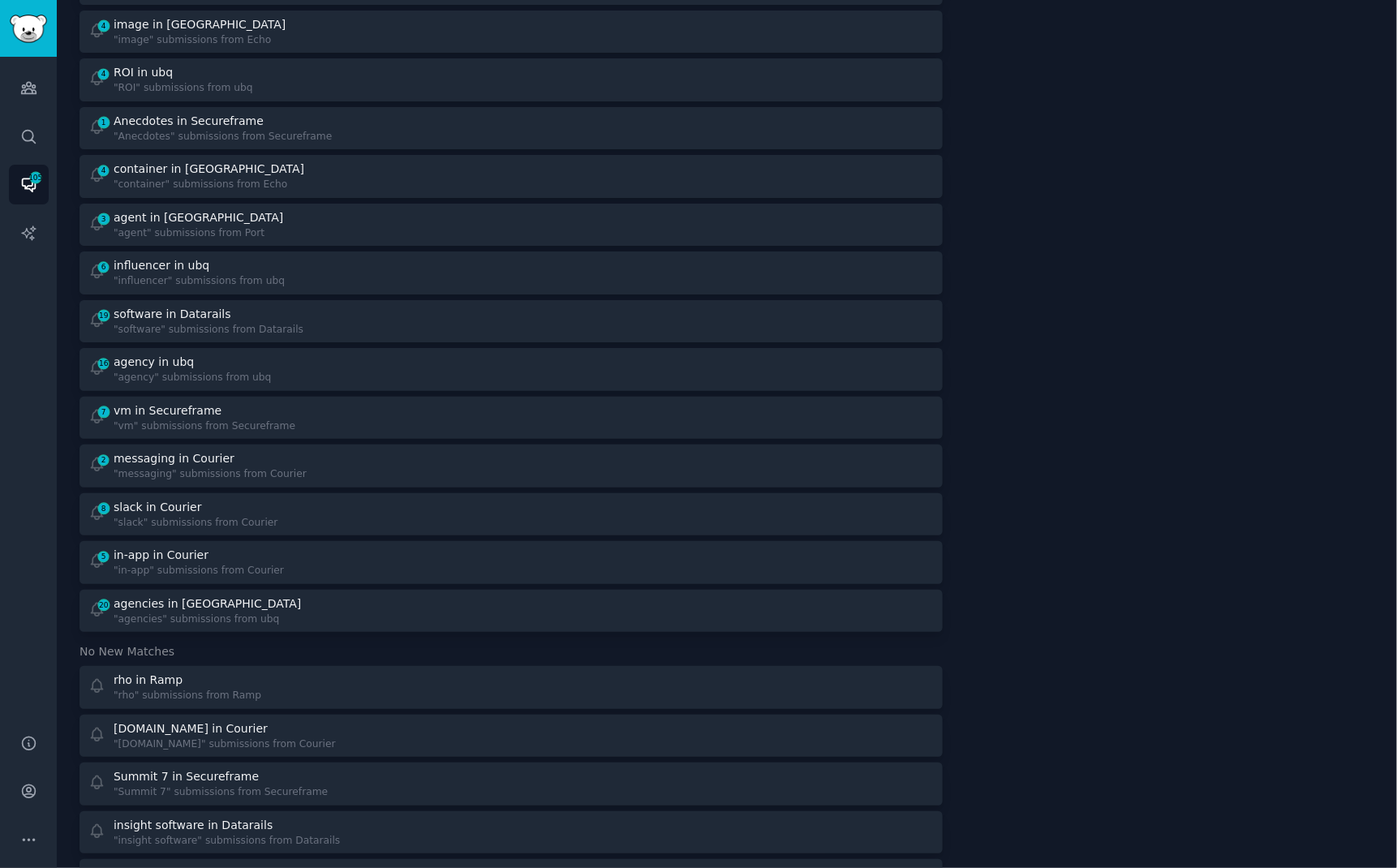
scroll to position [302, 0]
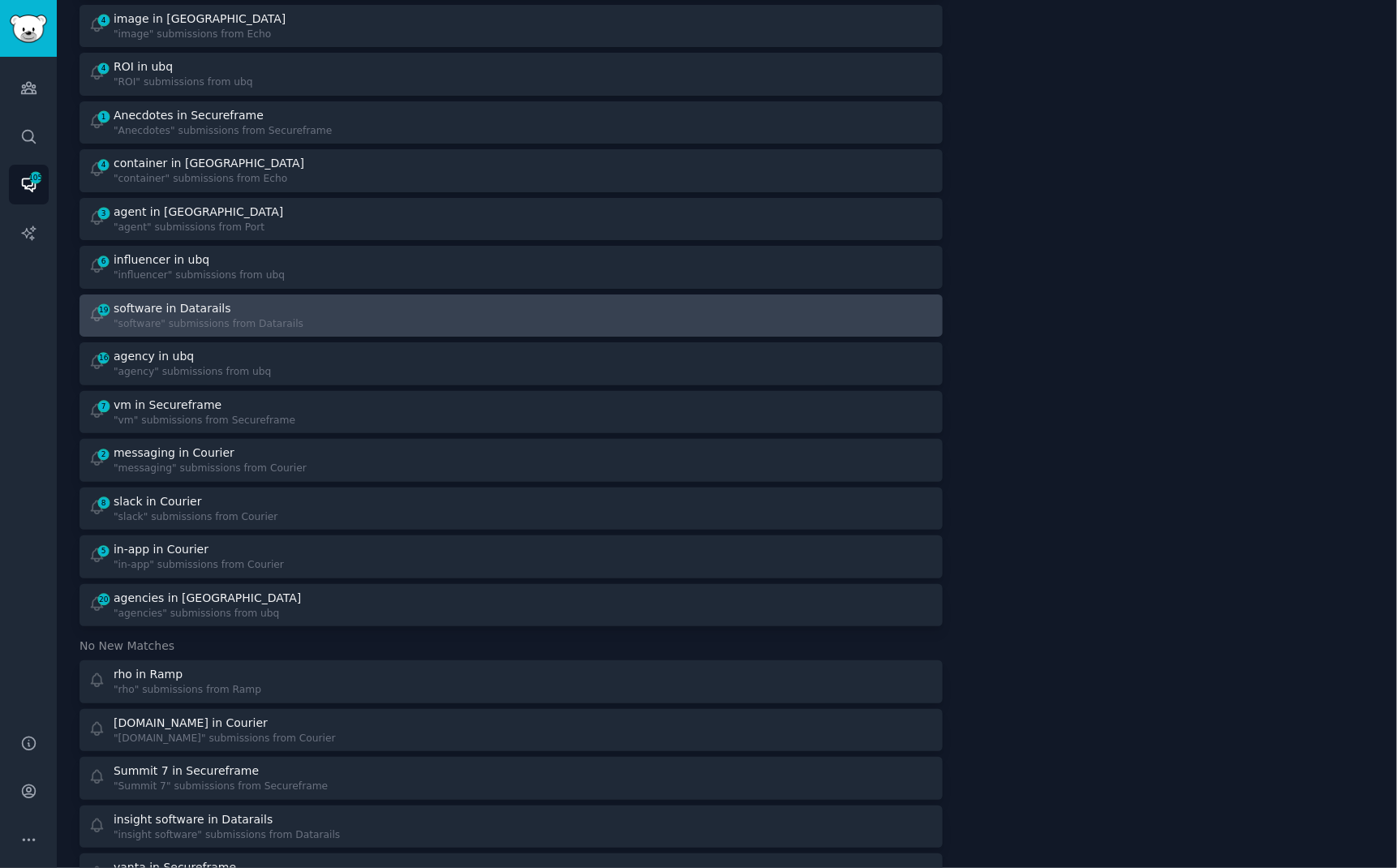
click at [238, 304] on div "software in Datarails" at bounding box center [209, 309] width 190 height 17
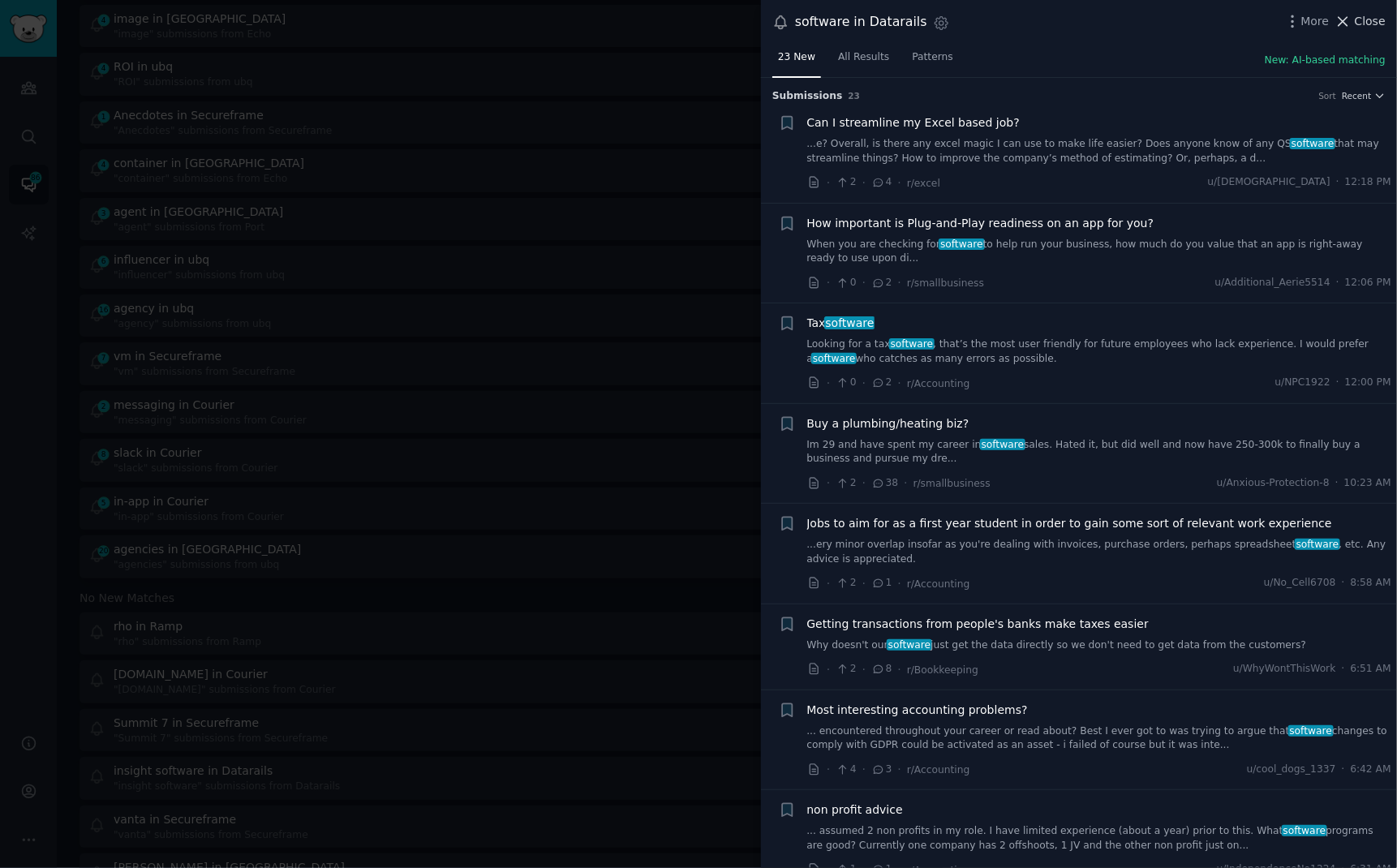
click at [1368, 22] on span "Close" at bounding box center [1370, 21] width 31 height 17
